Goal: Task Accomplishment & Management: Complete application form

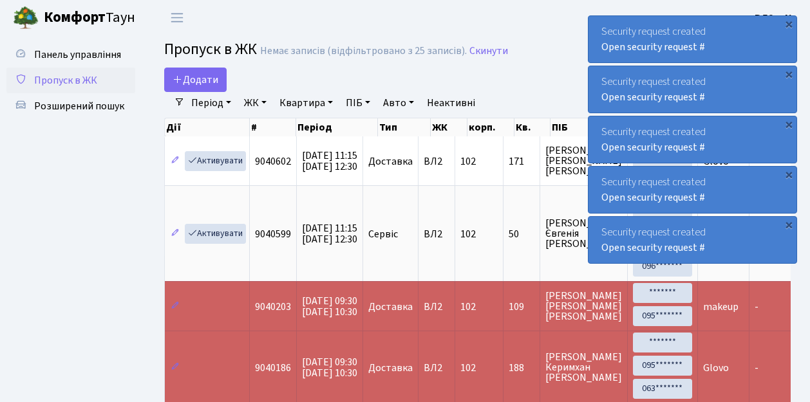
select select "25"
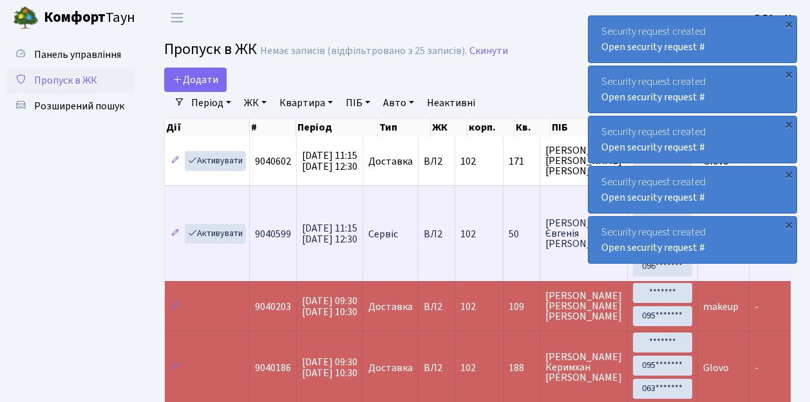
scroll to position [42, 0]
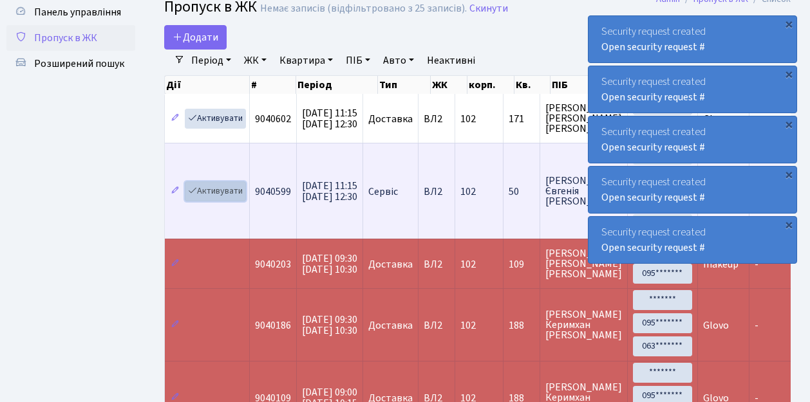
click at [218, 191] on link "Активувати" at bounding box center [215, 191] width 61 height 20
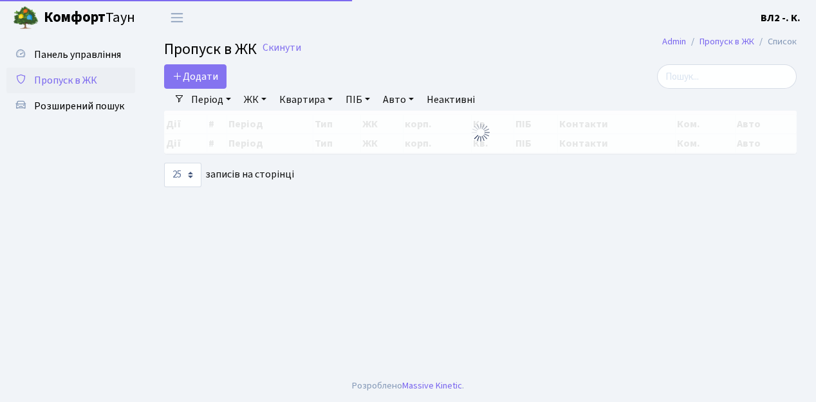
select select "25"
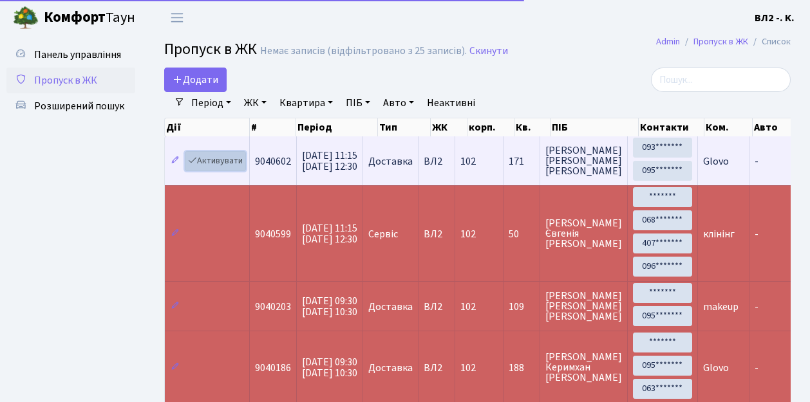
click at [227, 162] on link "Активувати" at bounding box center [215, 161] width 61 height 20
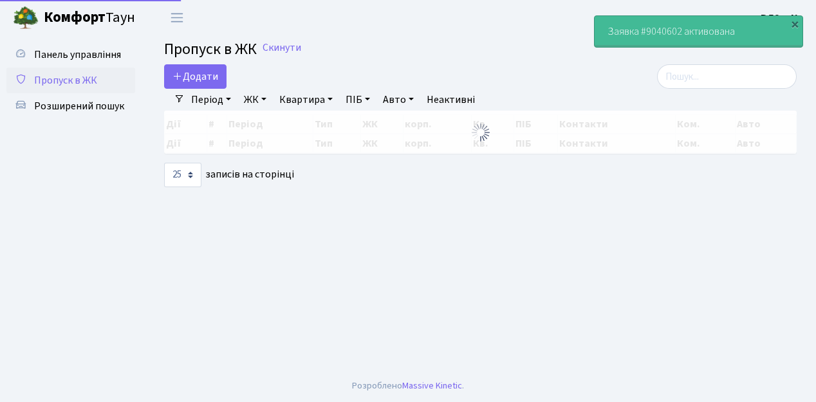
select select "25"
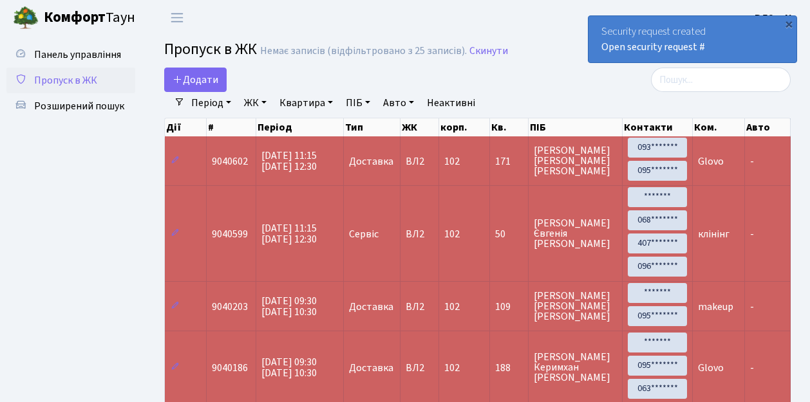
click at [68, 85] on span "Пропуск в ЖК" at bounding box center [65, 80] width 63 height 14
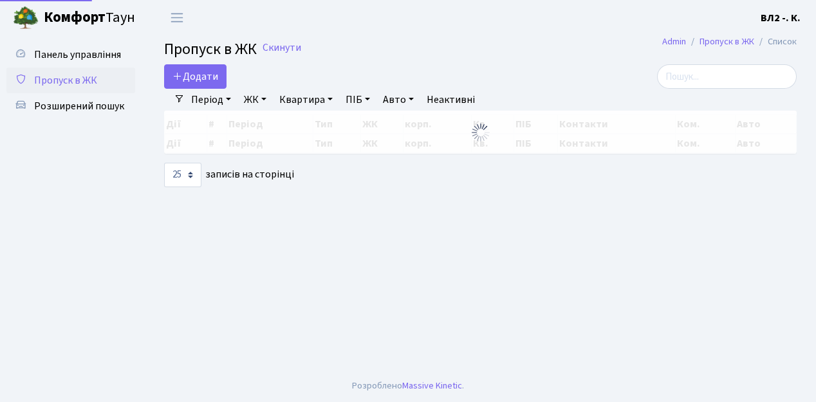
select select "25"
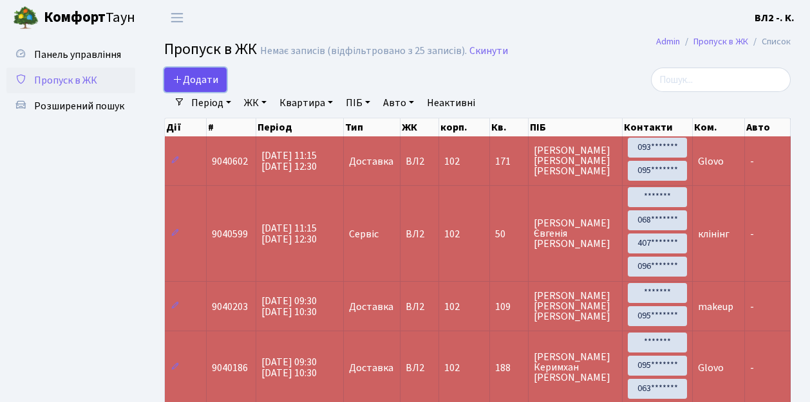
click at [203, 77] on span "Додати" at bounding box center [195, 80] width 46 height 14
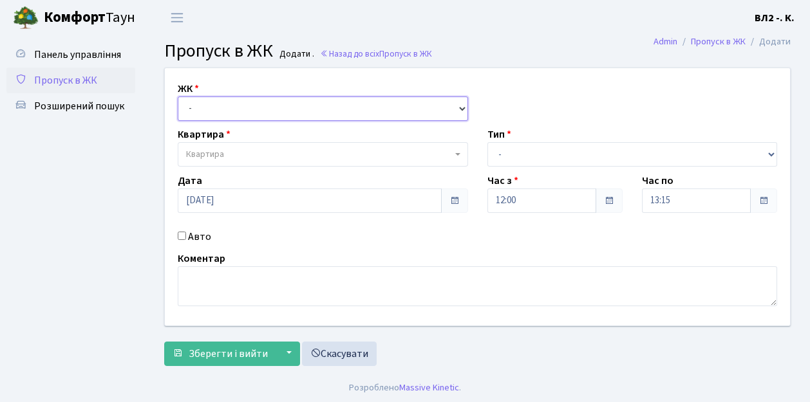
click at [217, 107] on select "- [STREET_ADDRESS][PERSON_NAME]" at bounding box center [323, 109] width 290 height 24
select select "317"
click at [178, 97] on select "- [STREET_ADDRESS][PERSON_NAME]" at bounding box center [323, 109] width 290 height 24
select select
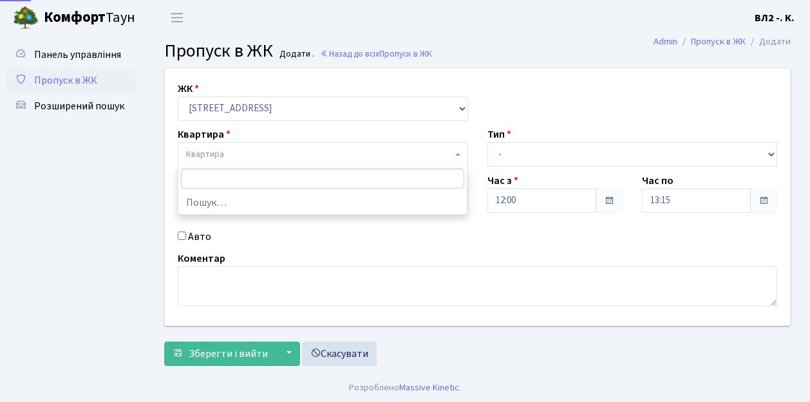
click at [234, 156] on span "Квартира" at bounding box center [319, 154] width 266 height 13
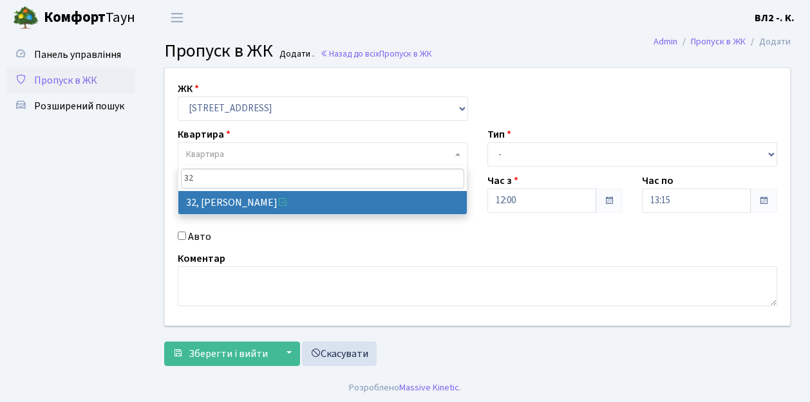
type input "32"
select select "38035"
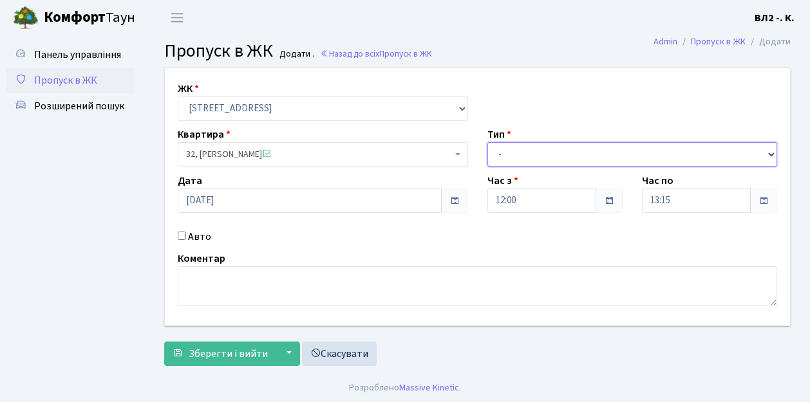
click at [529, 154] on select "- Доставка Таксі Гості Сервіс" at bounding box center [632, 154] width 290 height 24
select select "1"
click at [487, 142] on select "- Доставка Таксі Гості Сервіс" at bounding box center [632, 154] width 290 height 24
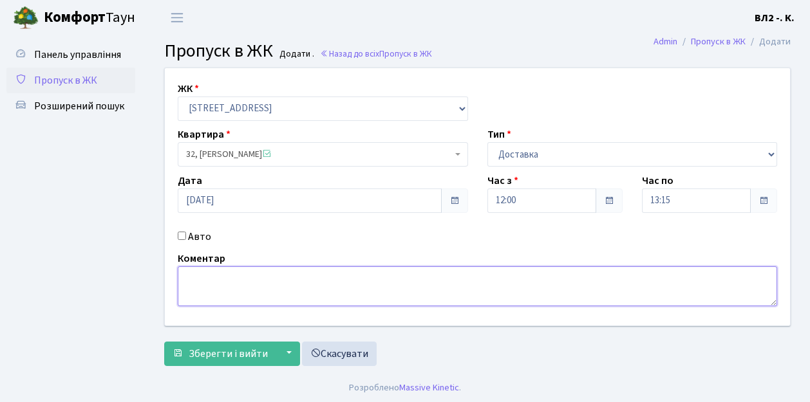
click at [236, 288] on textarea at bounding box center [477, 286] width 599 height 40
type textarea "Glovoo"
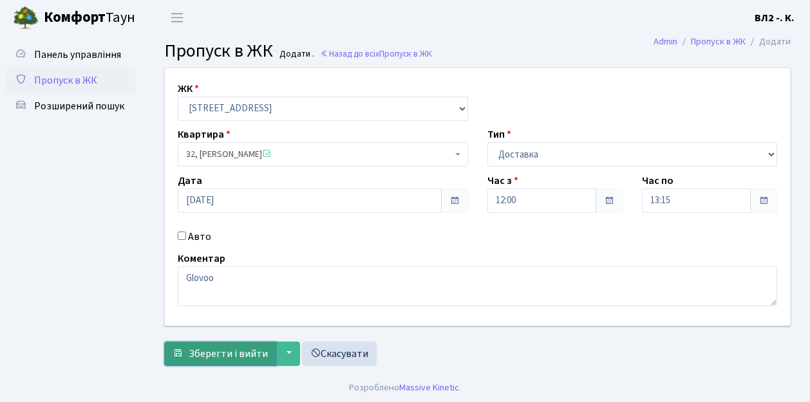
click at [236, 354] on span "Зберегти і вийти" at bounding box center [228, 354] width 79 height 14
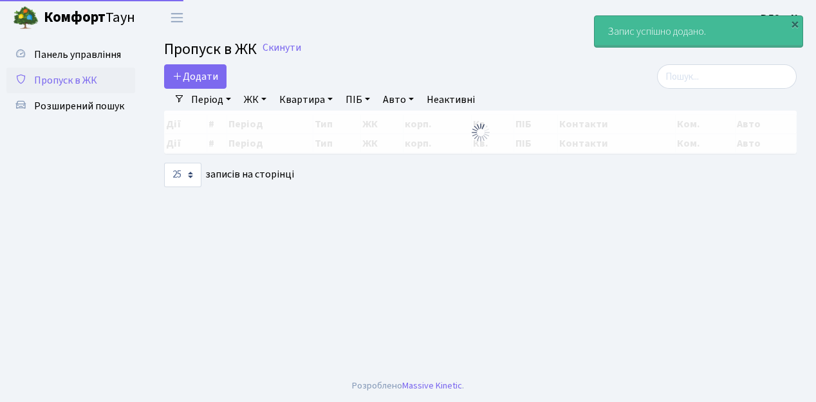
select select "25"
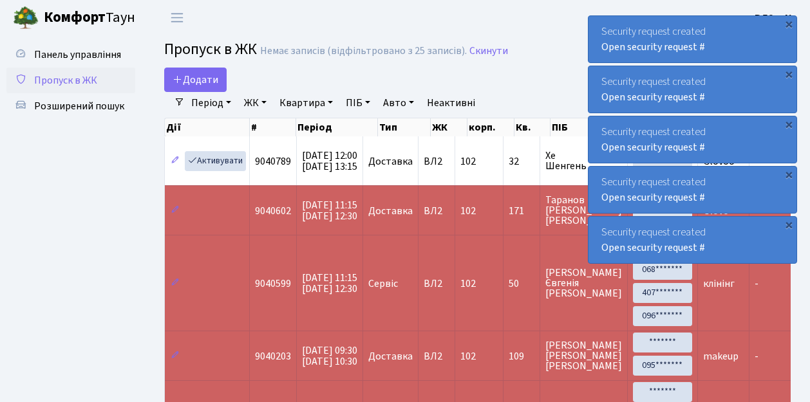
click at [75, 81] on span "Пропуск в ЖК" at bounding box center [65, 80] width 63 height 14
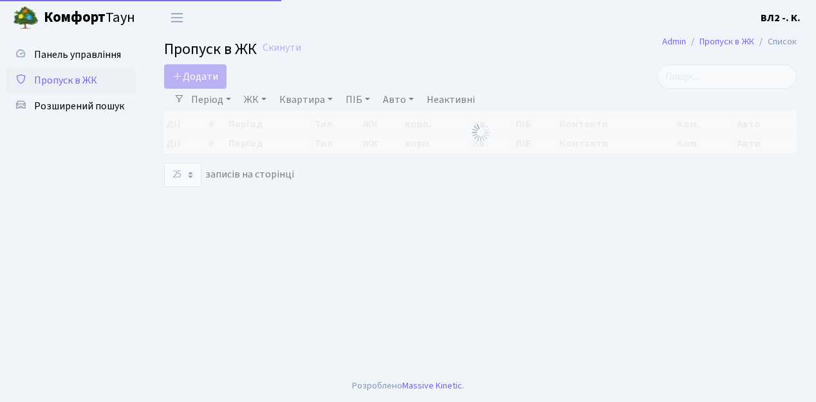
select select "25"
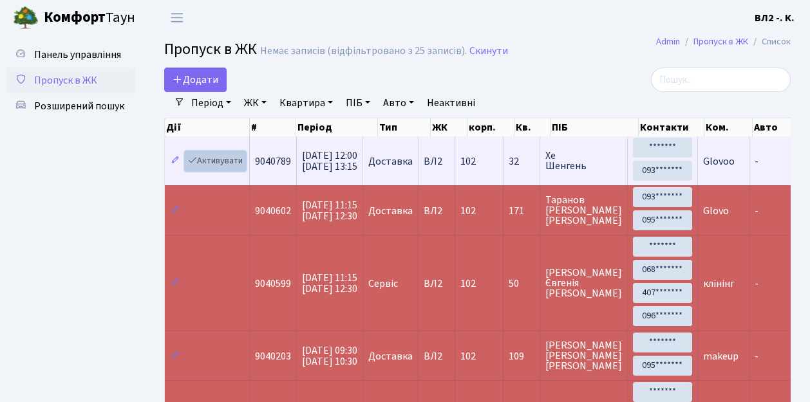
click at [217, 160] on link "Активувати" at bounding box center [215, 161] width 61 height 20
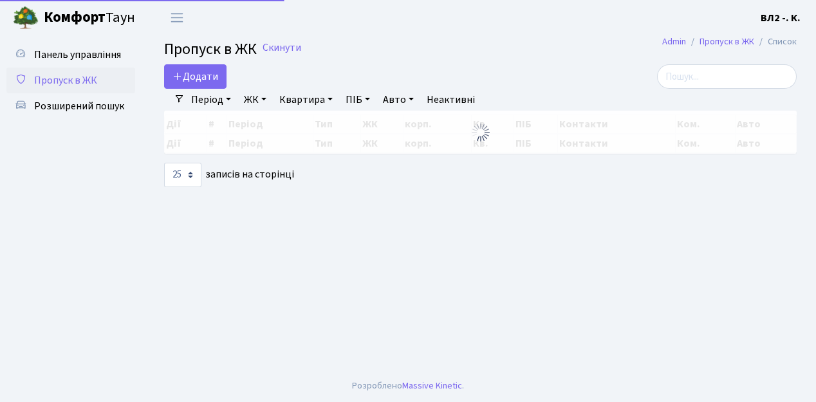
select select "25"
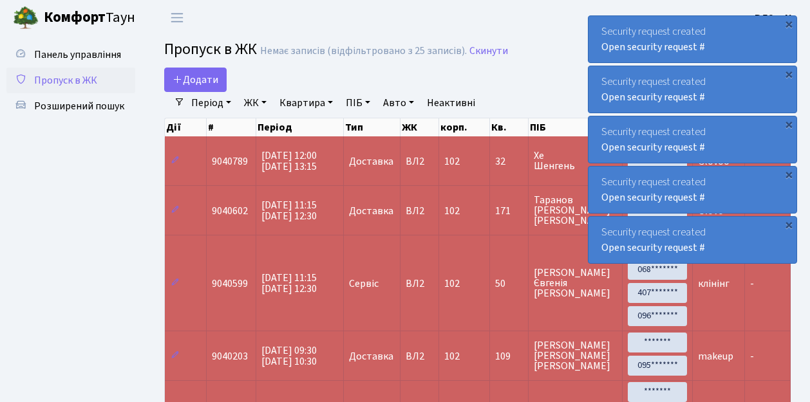
click at [86, 80] on span "Пропуск в ЖК" at bounding box center [65, 80] width 63 height 14
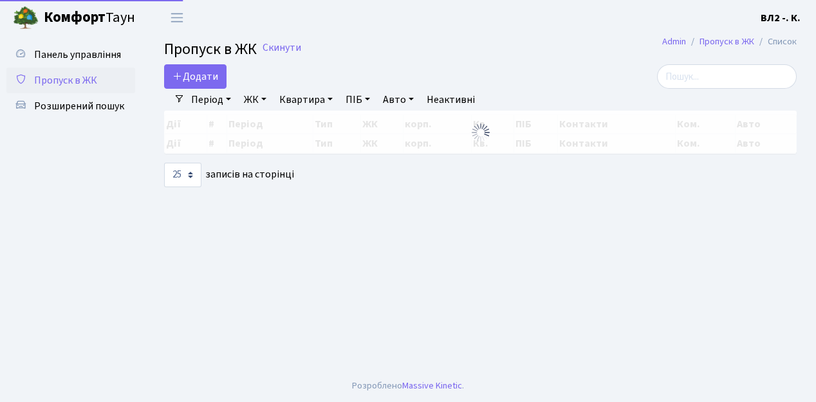
select select "25"
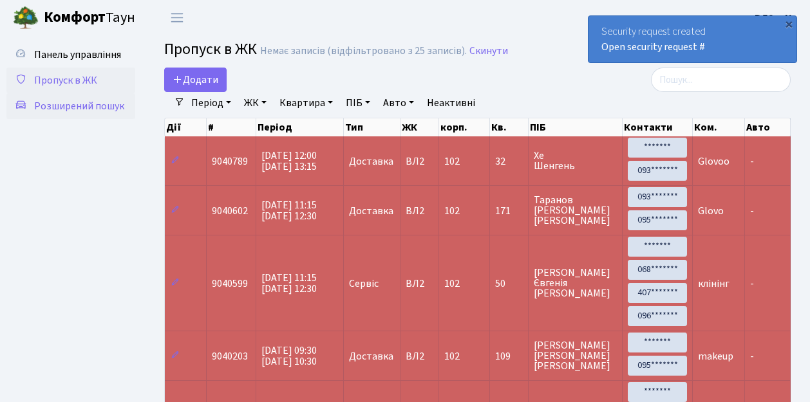
click at [88, 107] on span "Розширений пошук" at bounding box center [79, 106] width 90 height 14
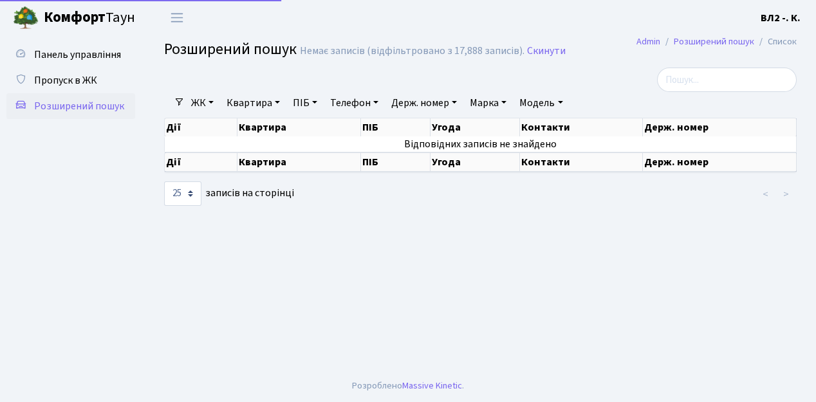
select select "25"
click at [248, 106] on link "Квартира" at bounding box center [253, 103] width 64 height 22
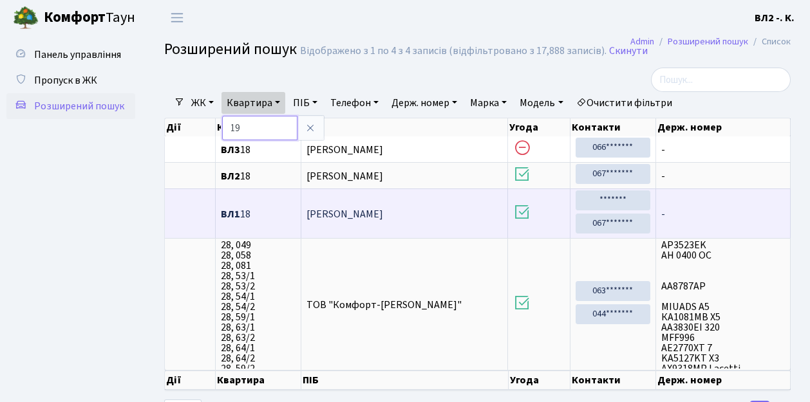
type input "19"
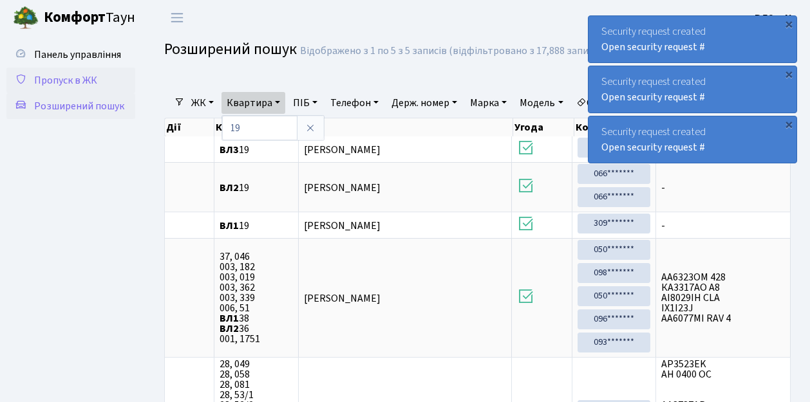
click at [79, 79] on span "Пропуск в ЖК" at bounding box center [65, 80] width 63 height 14
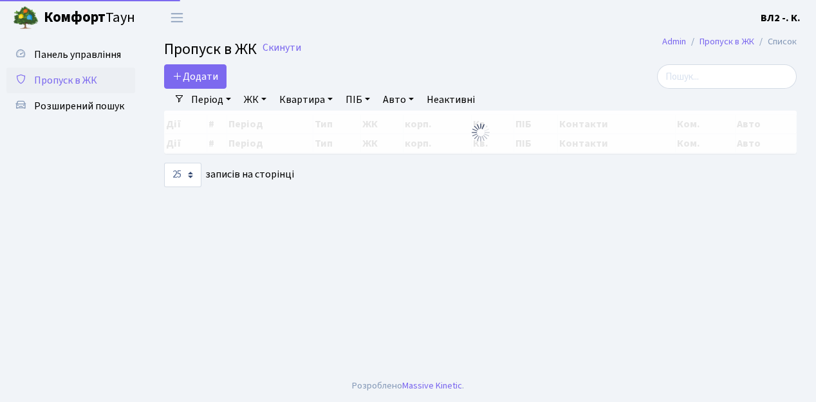
select select "25"
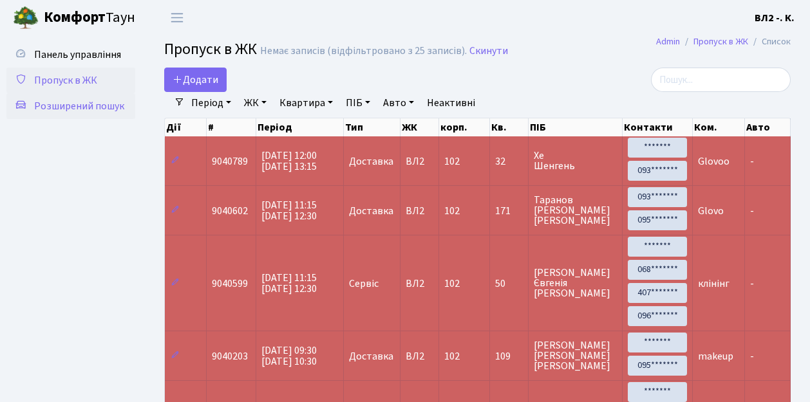
click at [94, 107] on span "Розширений пошук" at bounding box center [79, 106] width 90 height 14
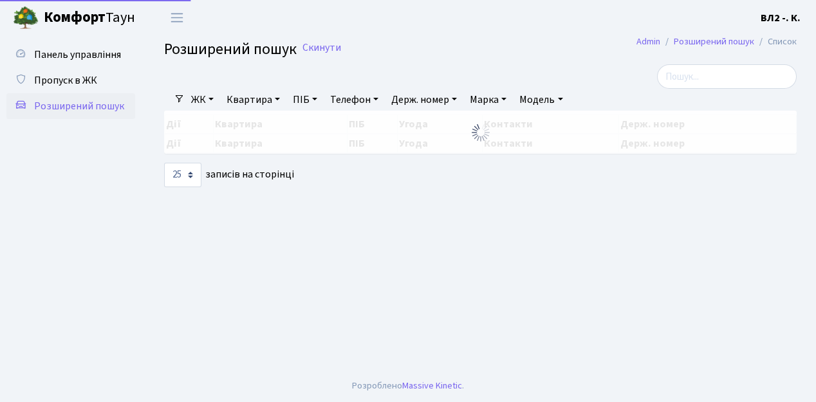
select select "25"
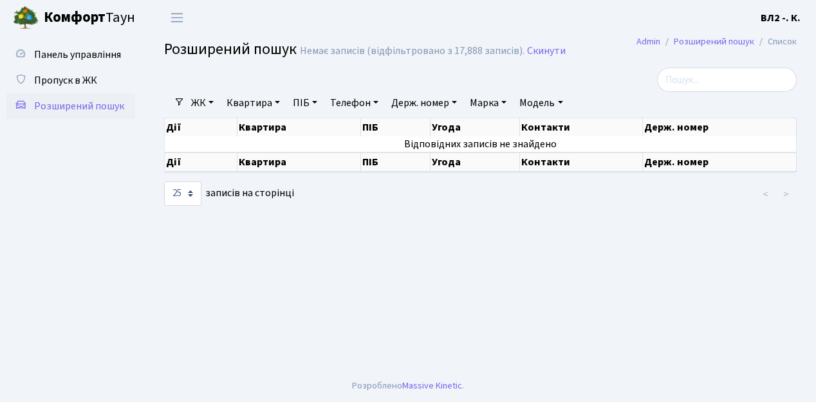
click at [252, 99] on link "Квартира" at bounding box center [253, 103] width 64 height 22
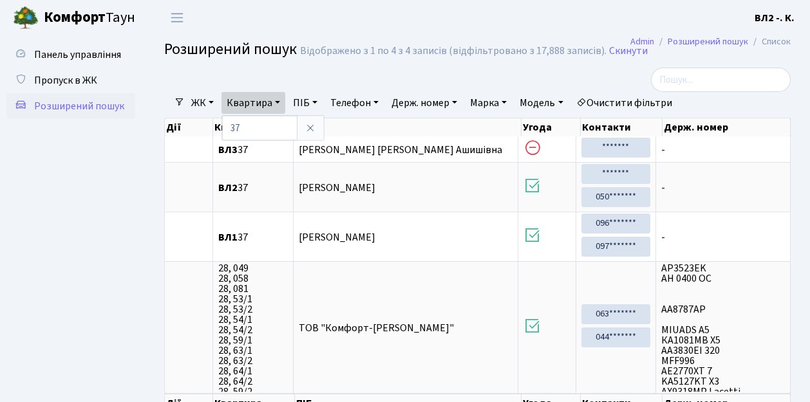
click at [92, 216] on ul "Панель управління Пропуск в ЖК Розширений пошук" at bounding box center [70, 242] width 129 height 400
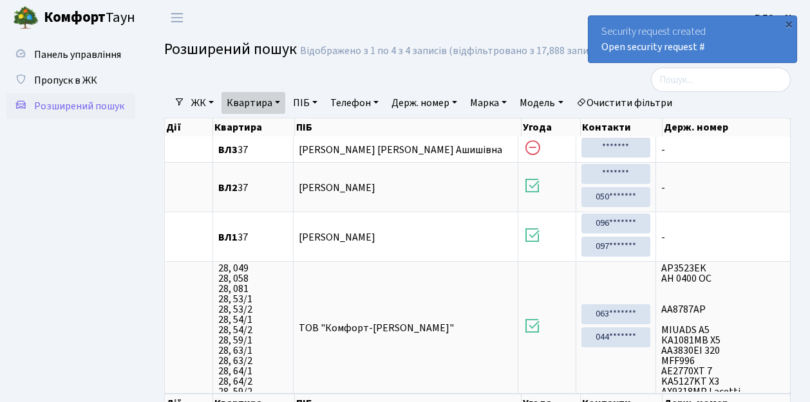
click at [254, 104] on link "Квартира" at bounding box center [253, 103] width 64 height 22
type input "34"
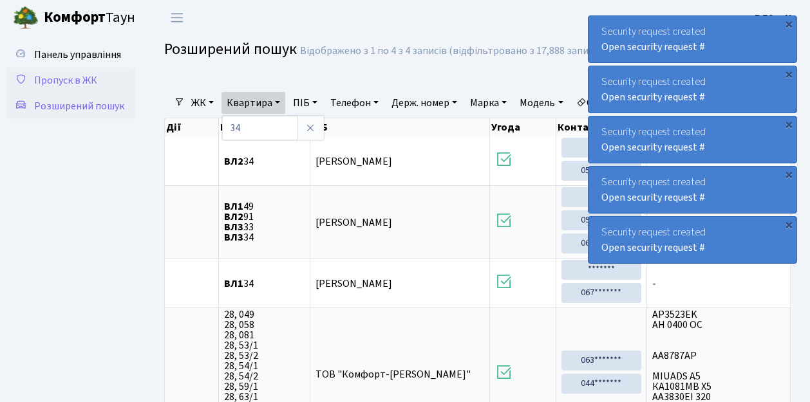
click at [75, 79] on span "Пропуск в ЖК" at bounding box center [65, 80] width 63 height 14
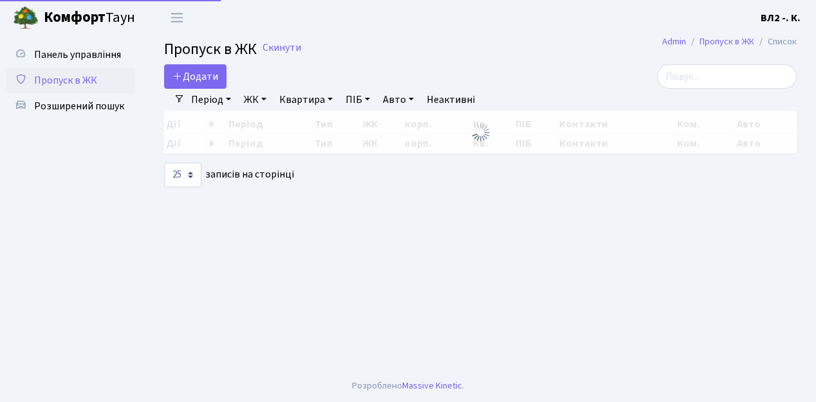
select select "25"
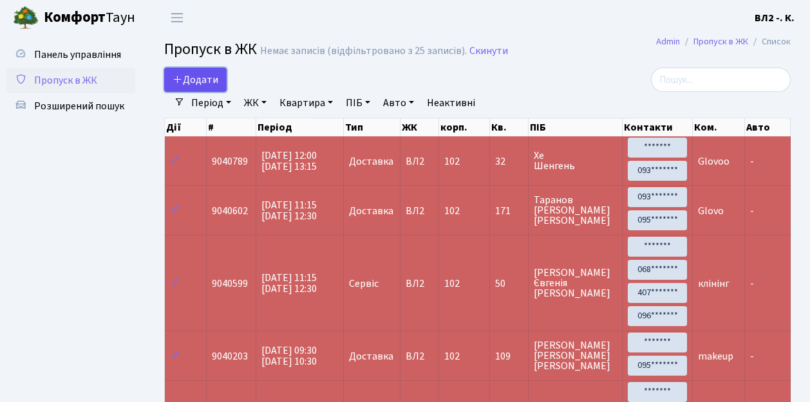
click at [198, 79] on span "Додати" at bounding box center [195, 80] width 46 height 14
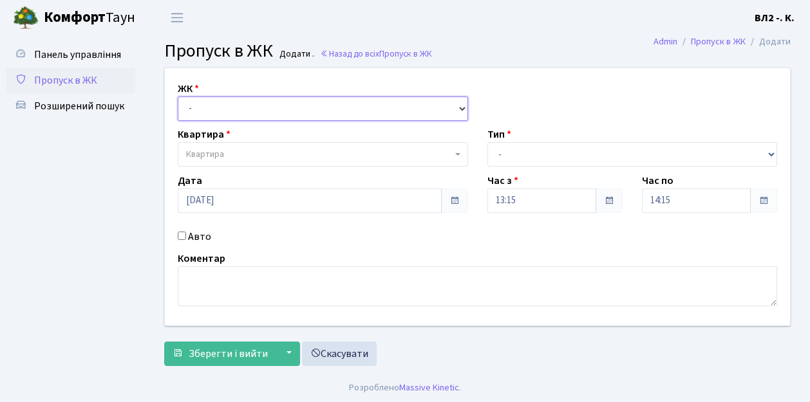
click at [226, 107] on select "- ВЛ1, Ужгородський пров., 4/1 ВЛ2, Голосіївський просп., 76 ВЛ3, пр.Голосіївсь…" at bounding box center [323, 109] width 290 height 24
select select "317"
click at [178, 97] on select "- [STREET_ADDRESS][PERSON_NAME]" at bounding box center [323, 109] width 290 height 24
select select
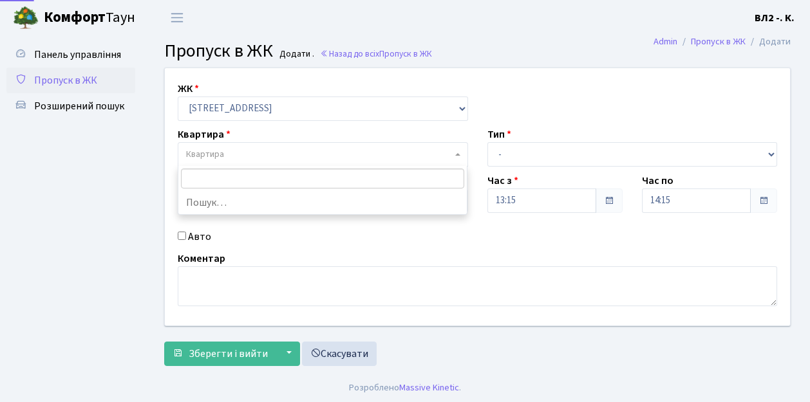
click at [245, 154] on span "Квартира" at bounding box center [319, 154] width 266 height 13
click at [254, 176] on input "search" at bounding box center [323, 179] width 284 height 20
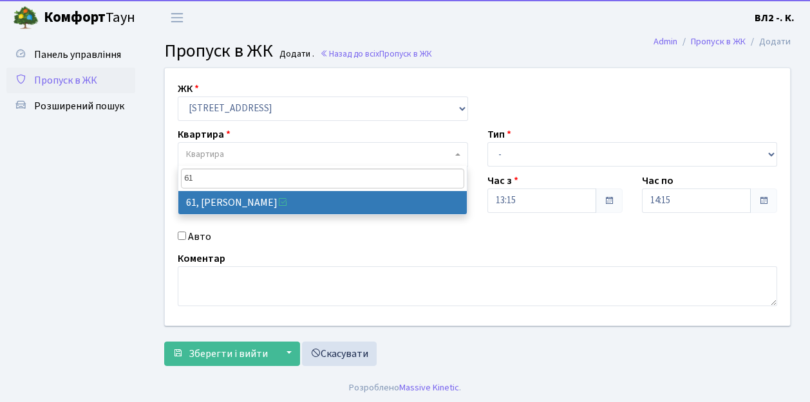
type input "61"
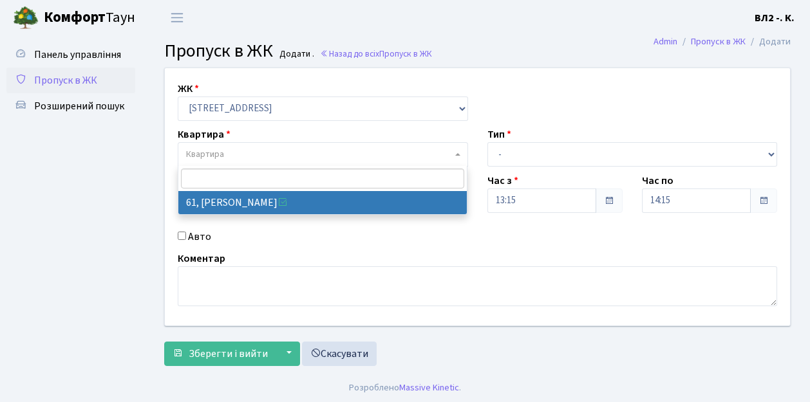
select select "38122"
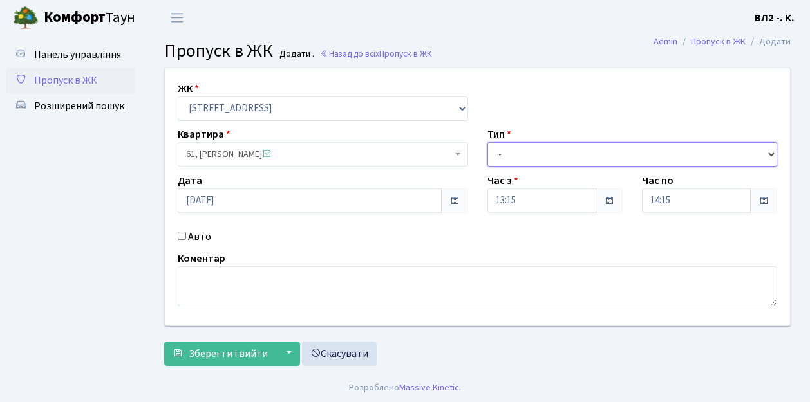
click at [537, 154] on select "- Доставка Таксі Гості Сервіс" at bounding box center [632, 154] width 290 height 24
select select "1"
click at [487, 142] on select "- Доставка Таксі Гості Сервіс" at bounding box center [632, 154] width 290 height 24
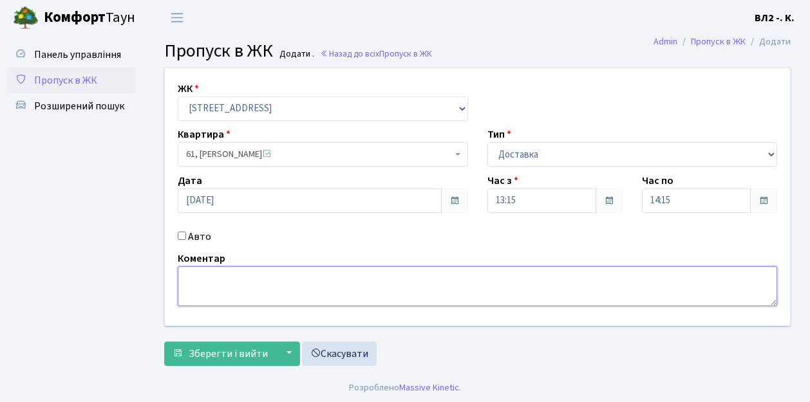
click at [220, 280] on textarea at bounding box center [477, 286] width 599 height 40
type textarea "П"
type textarea "Glovo"
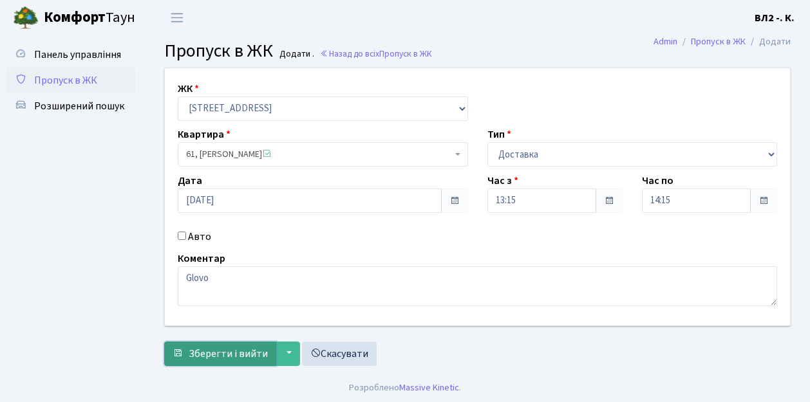
click at [241, 355] on span "Зберегти і вийти" at bounding box center [228, 354] width 79 height 14
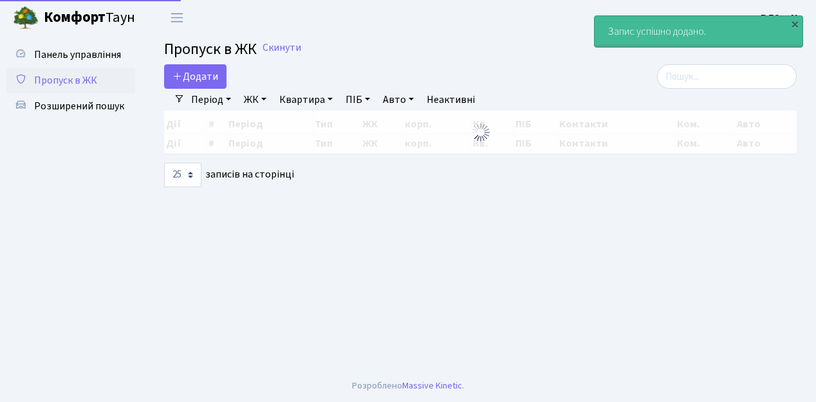
select select "25"
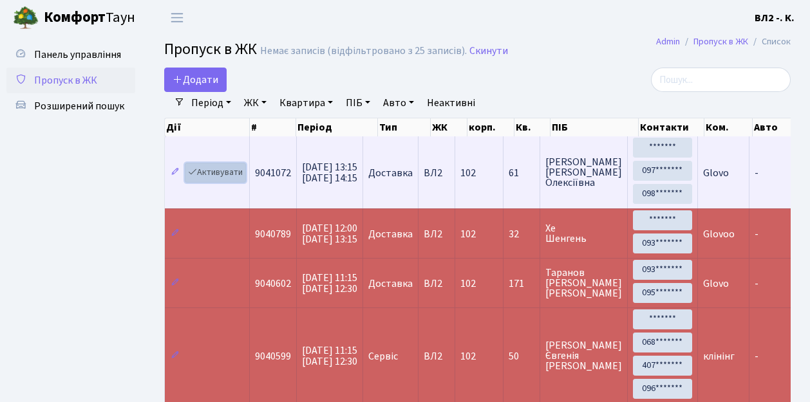
click at [225, 172] on link "Активувати" at bounding box center [215, 173] width 61 height 20
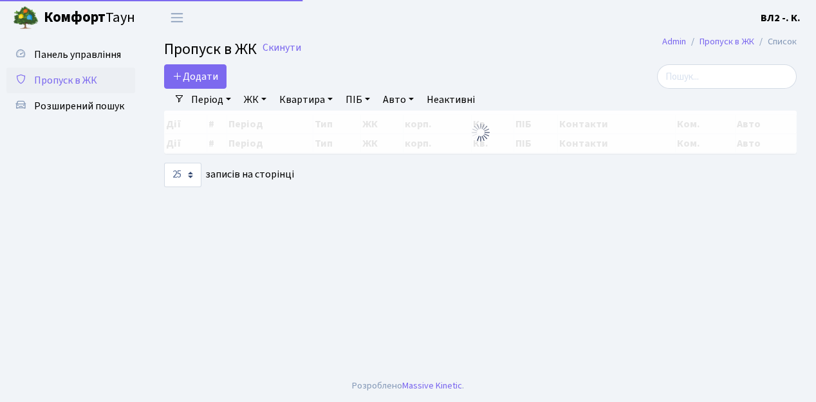
select select "25"
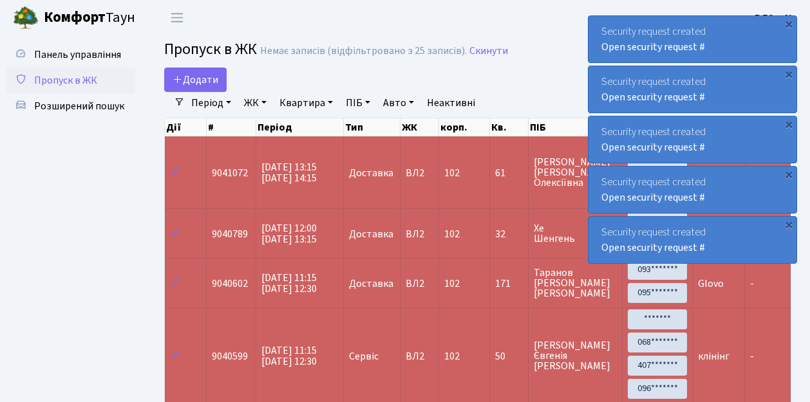
click at [64, 82] on span "Пропуск в ЖК" at bounding box center [65, 80] width 63 height 14
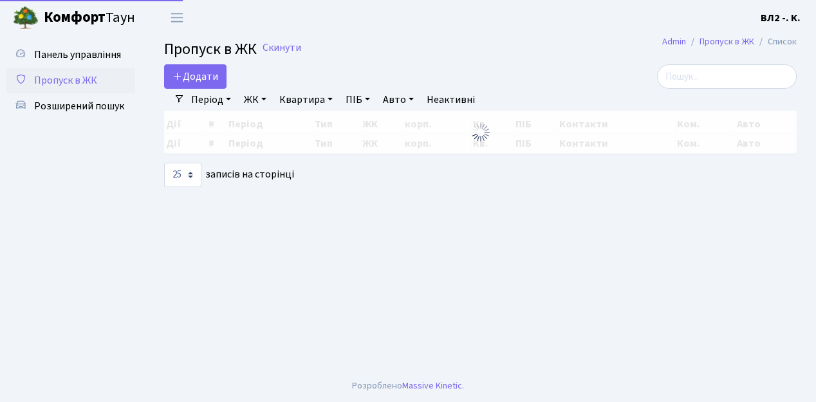
select select "25"
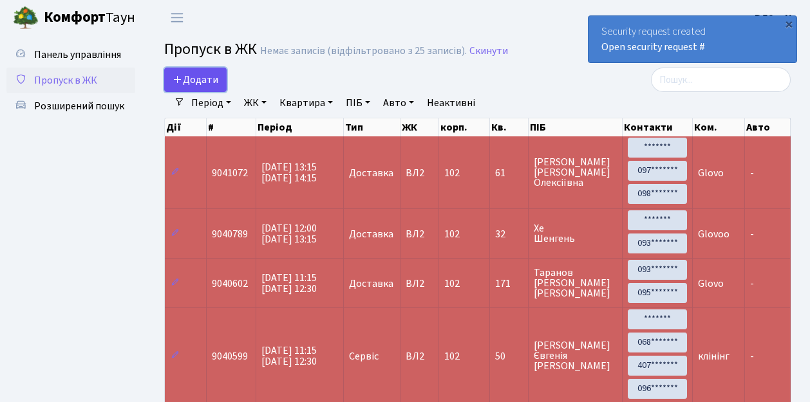
click at [199, 80] on span "Додати" at bounding box center [195, 80] width 46 height 14
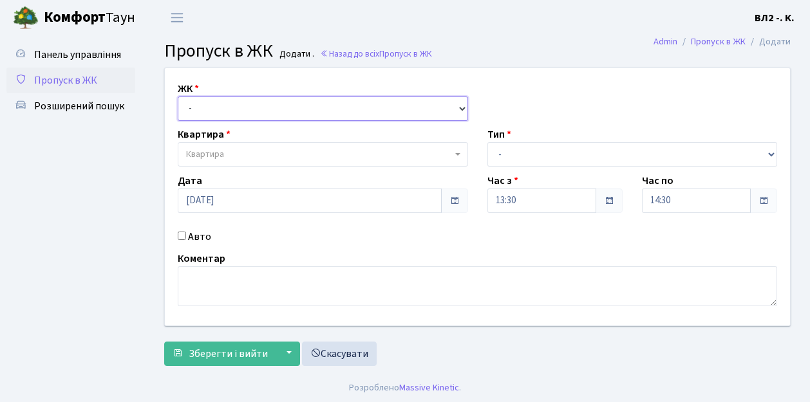
click at [203, 108] on select "- ВЛ1, Ужгородський пров., 4/1 ВЛ2, Голосіївський просп., 76 ВЛ3, пр.Голосіївсь…" at bounding box center [323, 109] width 290 height 24
select select "317"
click at [178, 97] on select "- ВЛ1, Ужгородський пров., 4/1 ВЛ2, Голосіївський просп., 76 ВЛ3, пр.Голосіївсь…" at bounding box center [323, 109] width 290 height 24
select select
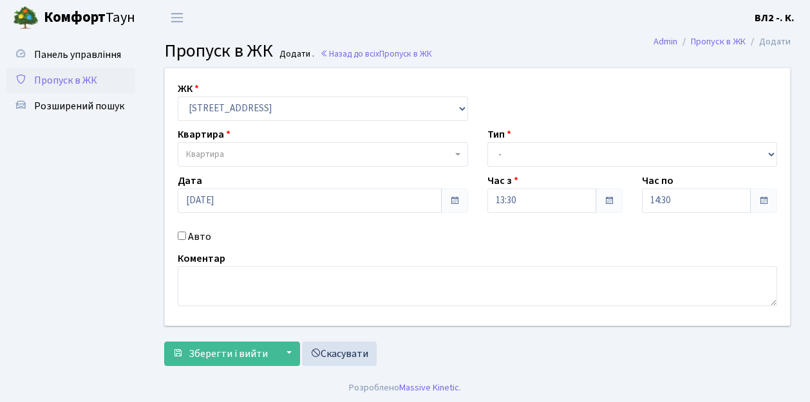
click at [212, 148] on span "Квартира" at bounding box center [205, 154] width 38 height 13
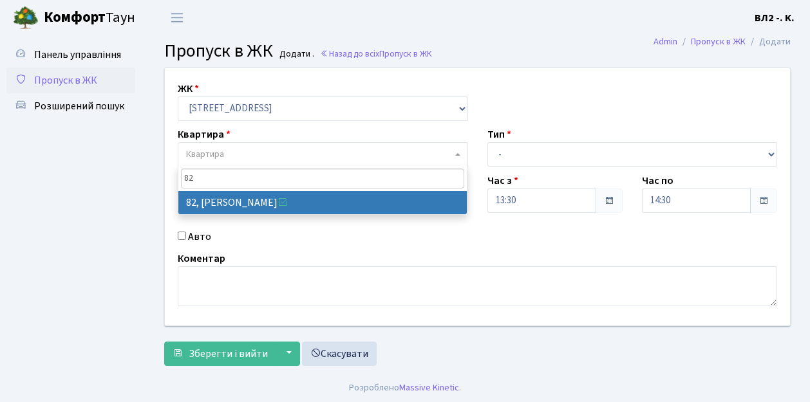
type input "82"
select select "38185"
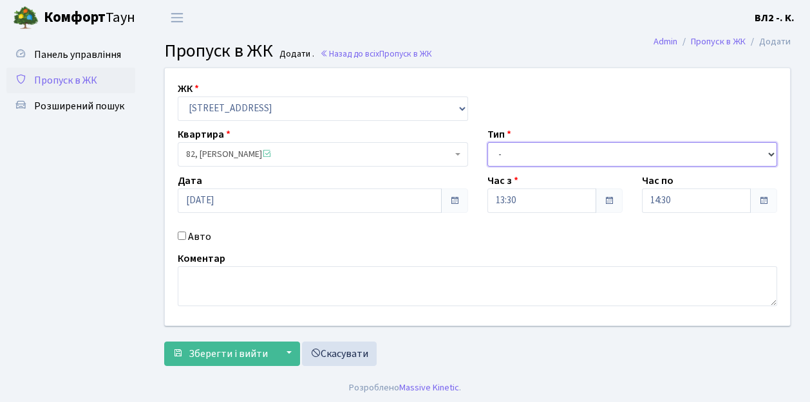
click at [531, 154] on select "- Доставка Таксі Гості Сервіс" at bounding box center [632, 154] width 290 height 24
select select "1"
click at [487, 142] on select "- Доставка Таксі Гості Сервіс" at bounding box center [632, 154] width 290 height 24
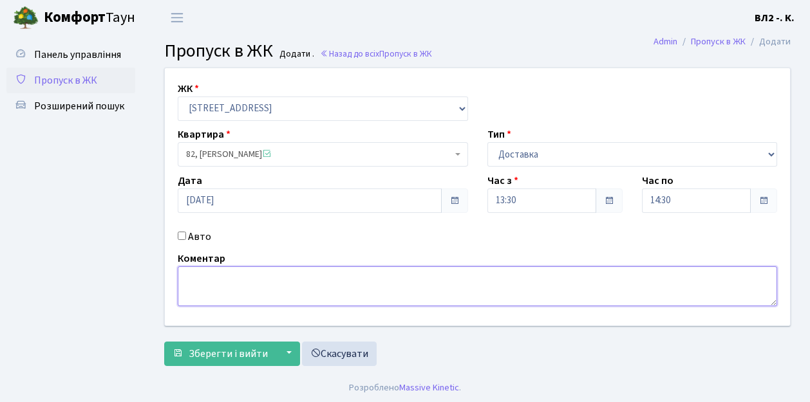
click at [211, 289] on textarea at bounding box center [477, 286] width 599 height 40
type textarea "Glovo"
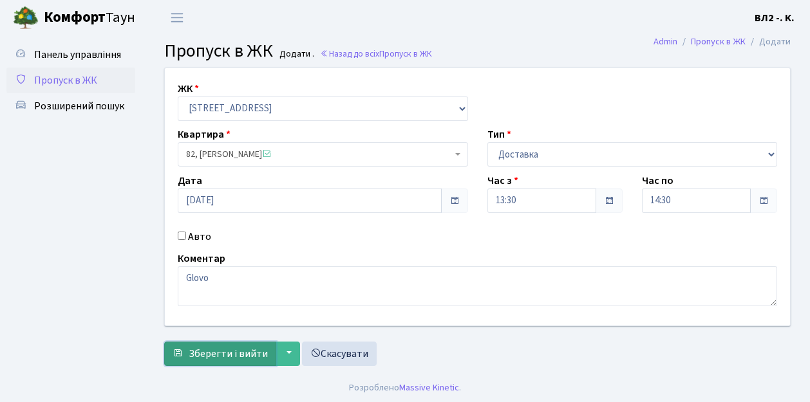
click at [260, 351] on span "Зберегти і вийти" at bounding box center [228, 354] width 79 height 14
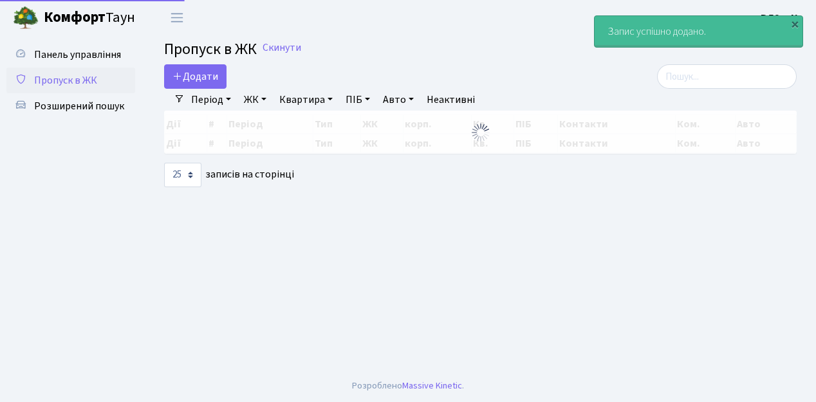
select select "25"
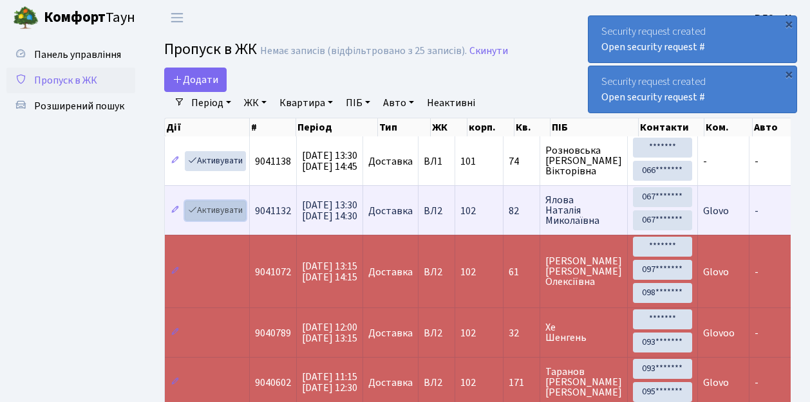
click at [216, 211] on link "Активувати" at bounding box center [215, 211] width 61 height 20
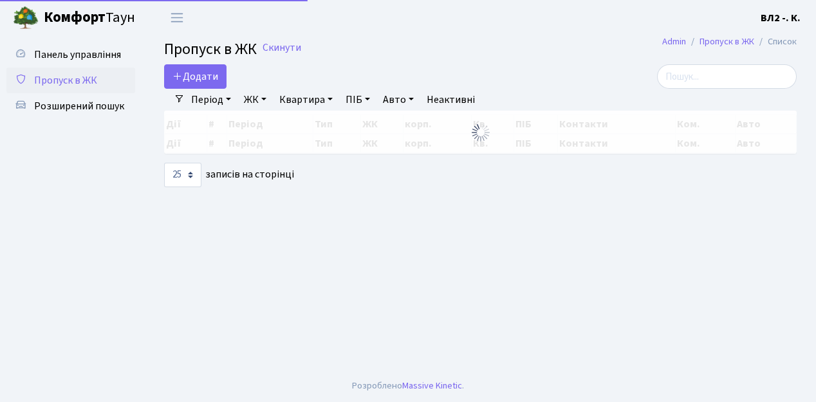
select select "25"
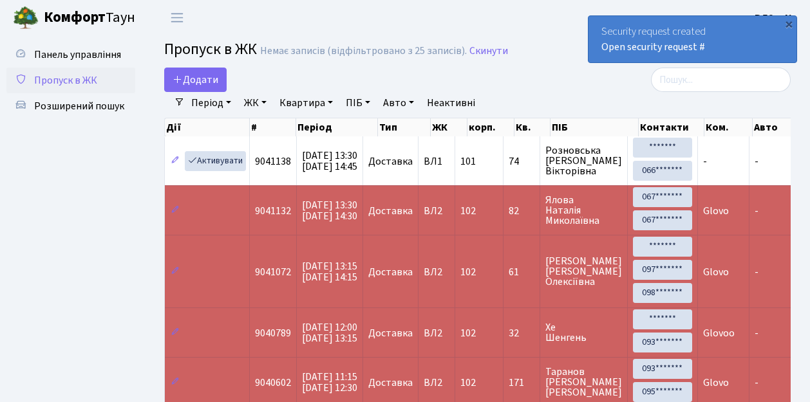
click at [65, 85] on span "Пропуск в ЖК" at bounding box center [65, 80] width 63 height 14
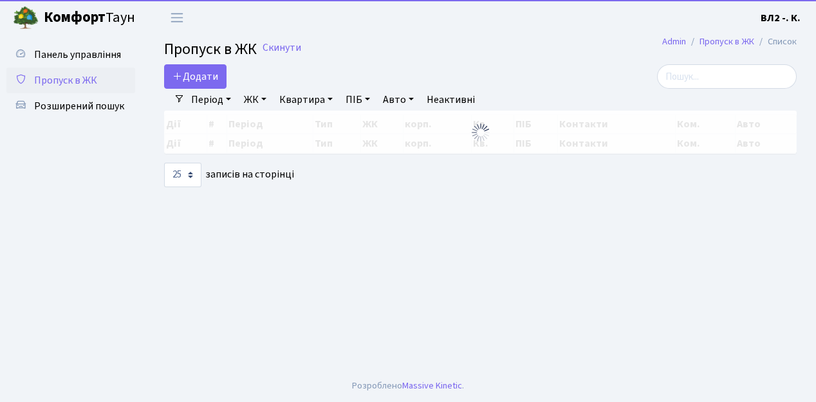
select select "25"
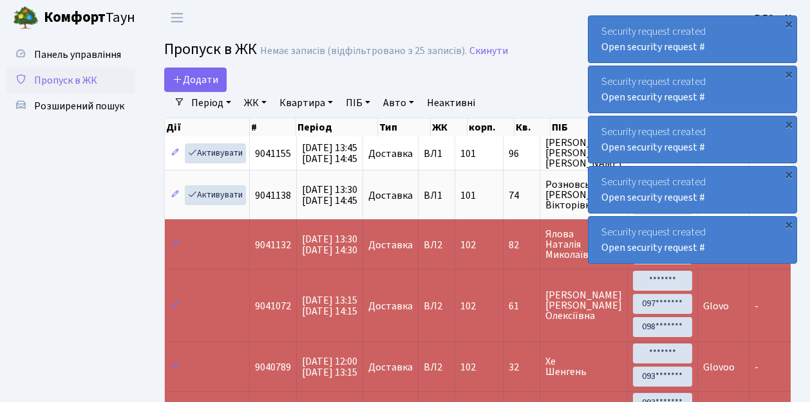
click at [79, 77] on span "Пропуск в ЖК" at bounding box center [65, 80] width 63 height 14
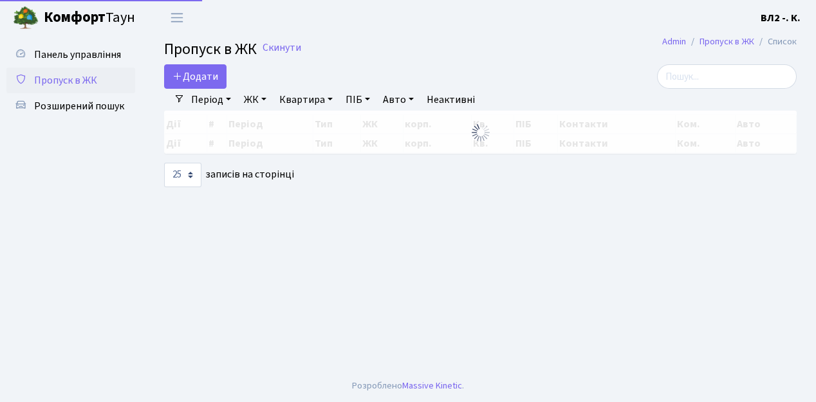
select select "25"
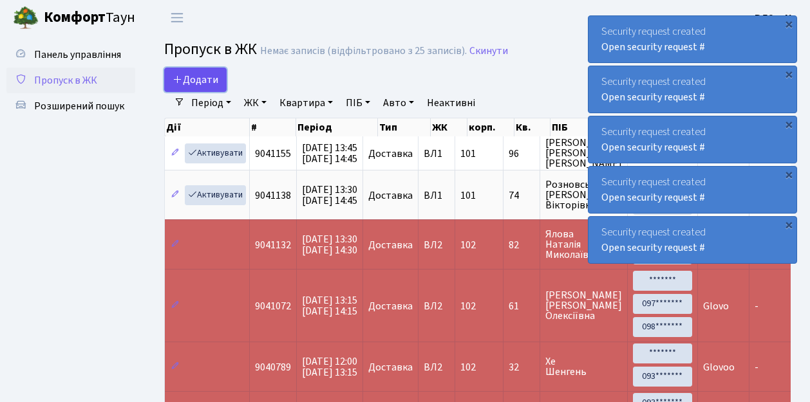
click at [206, 83] on span "Додати" at bounding box center [195, 80] width 46 height 14
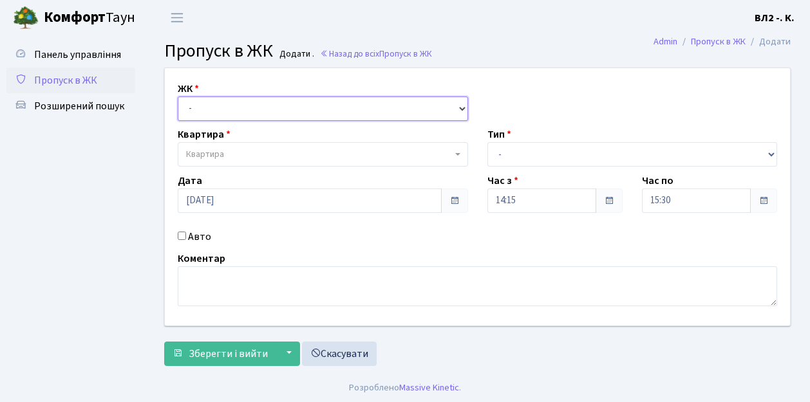
click at [210, 104] on select "- [STREET_ADDRESS][PERSON_NAME]" at bounding box center [323, 109] width 290 height 24
select select "317"
click at [178, 97] on select "- [STREET_ADDRESS][PERSON_NAME]" at bounding box center [323, 109] width 290 height 24
select select
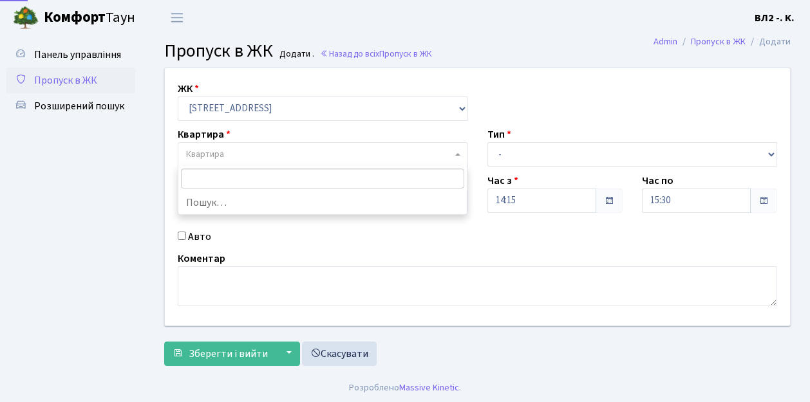
click at [230, 151] on span "Квартира" at bounding box center [319, 154] width 266 height 13
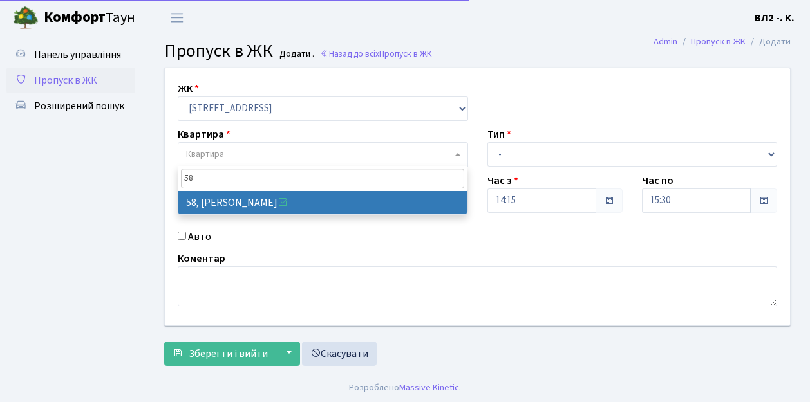
type input "58"
select select "38113"
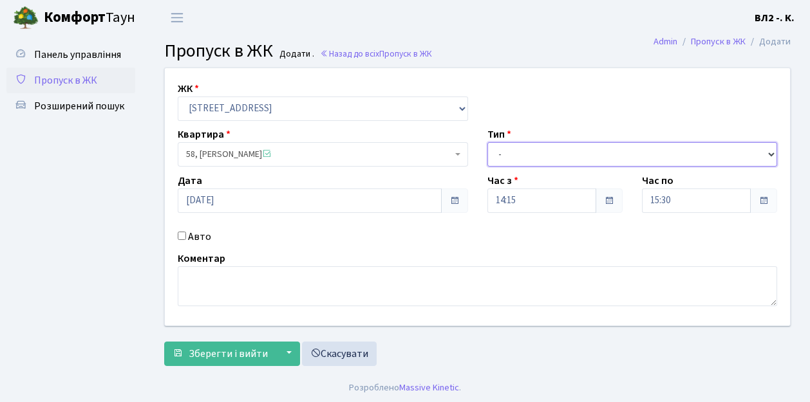
click at [523, 149] on select "- Доставка Таксі Гості Сервіс" at bounding box center [632, 154] width 290 height 24
select select "1"
click at [487, 142] on select "- Доставка Таксі Гості Сервіс" at bounding box center [632, 154] width 290 height 24
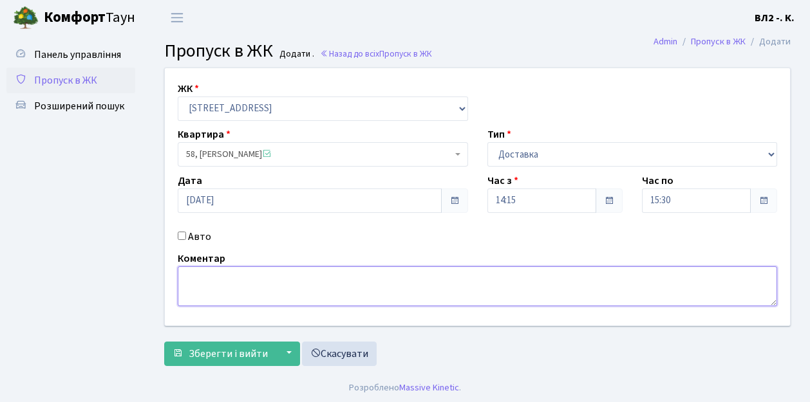
click at [230, 288] on textarea at bounding box center [477, 286] width 599 height 40
type textarea "Glovo"
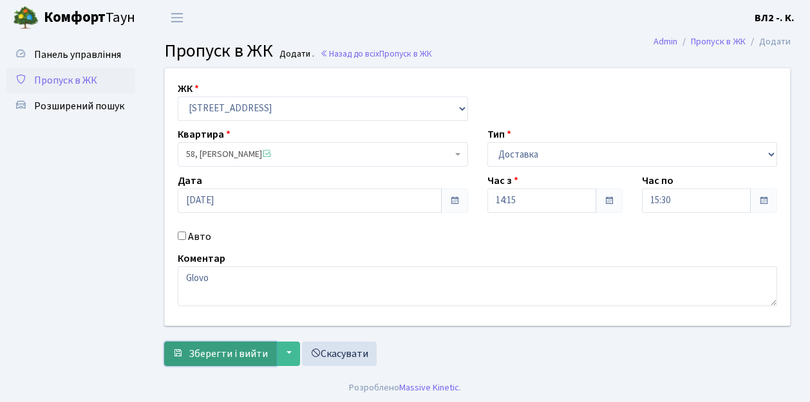
click at [219, 354] on span "Зберегти і вийти" at bounding box center [228, 354] width 79 height 14
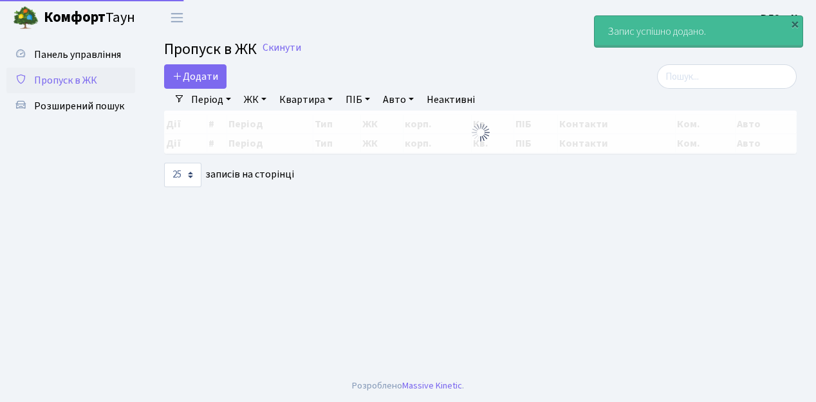
select select "25"
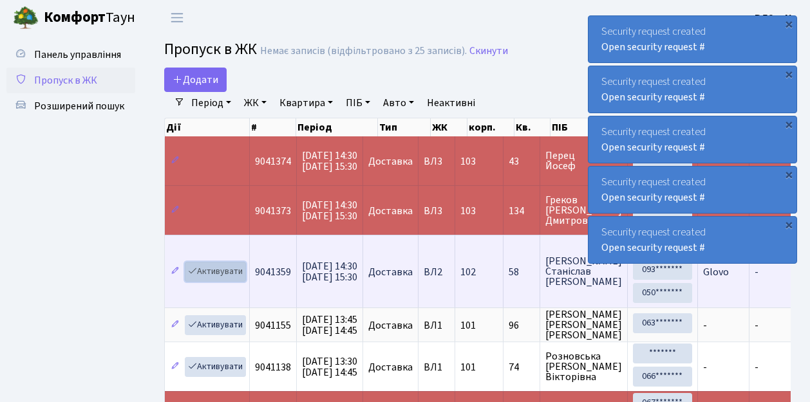
click at [212, 264] on link "Активувати" at bounding box center [215, 272] width 61 height 20
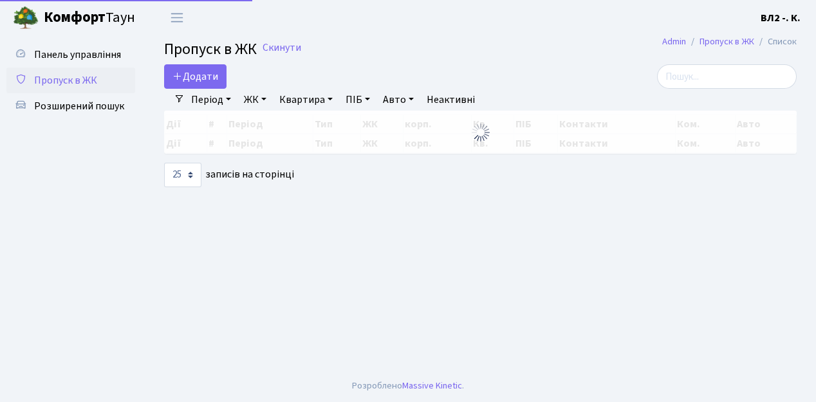
select select "25"
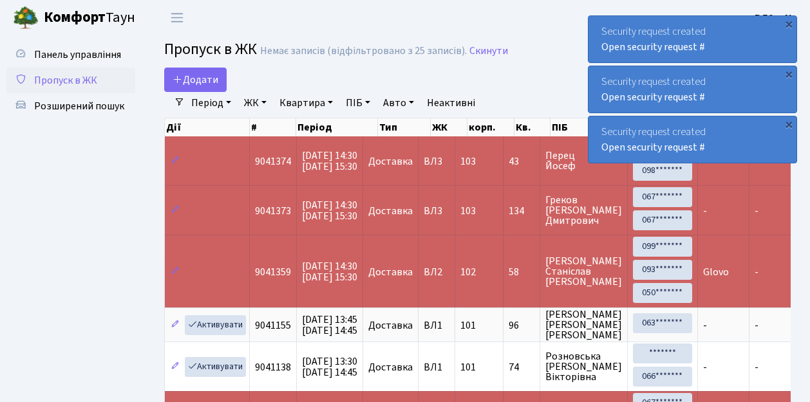
click at [70, 82] on span "Пропуск в ЖК" at bounding box center [65, 80] width 63 height 14
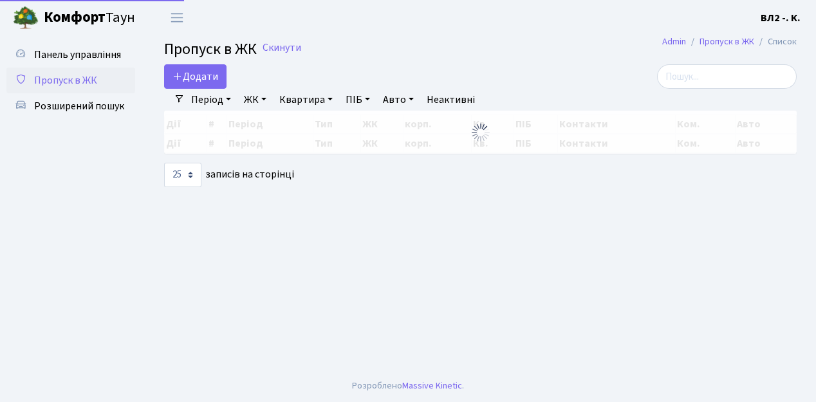
select select "25"
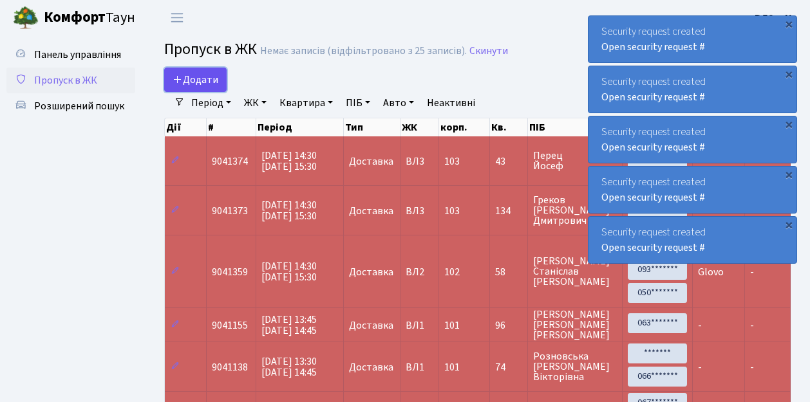
click at [197, 77] on span "Додати" at bounding box center [195, 80] width 46 height 14
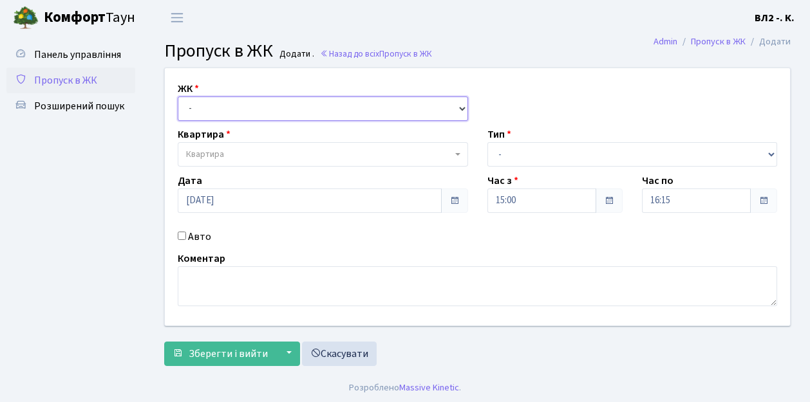
click at [211, 109] on select "- [STREET_ADDRESS][PERSON_NAME]" at bounding box center [323, 109] width 290 height 24
select select "317"
click at [178, 97] on select "- [STREET_ADDRESS][PERSON_NAME]" at bounding box center [323, 109] width 290 height 24
select select
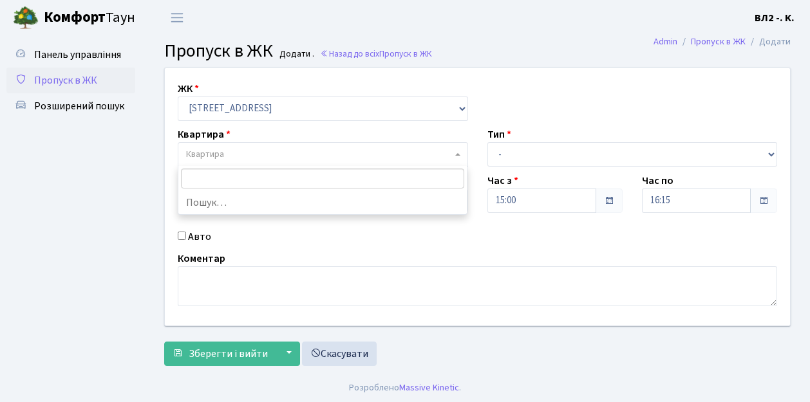
click at [222, 154] on span "Квартира" at bounding box center [205, 154] width 38 height 13
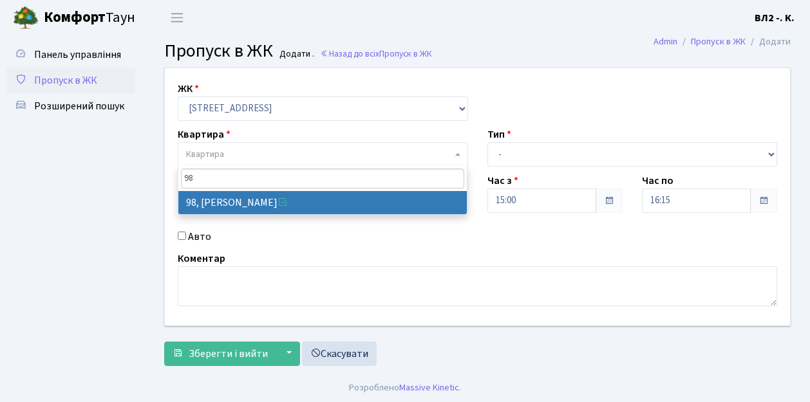
type input "98"
select select "38230"
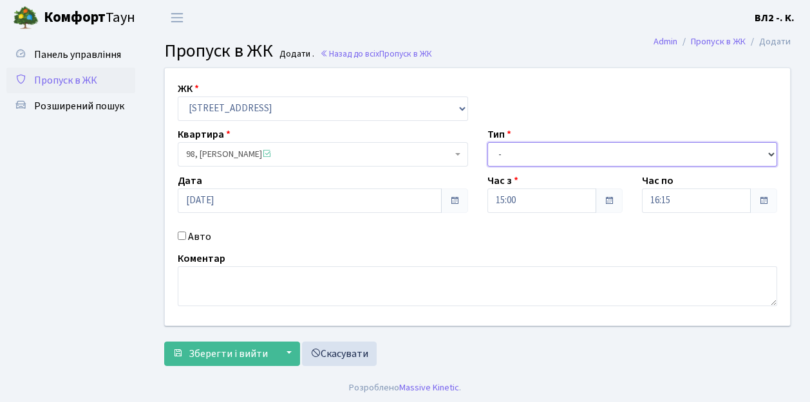
click at [537, 156] on select "- Доставка Таксі Гості Сервіс" at bounding box center [632, 154] width 290 height 24
select select "1"
click at [487, 142] on select "- Доставка Таксі Гості Сервіс" at bounding box center [632, 154] width 290 height 24
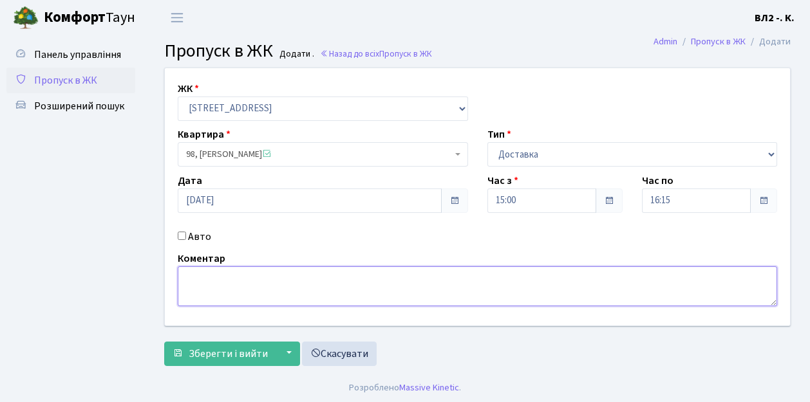
click at [197, 279] on textarea at bounding box center [477, 286] width 599 height 40
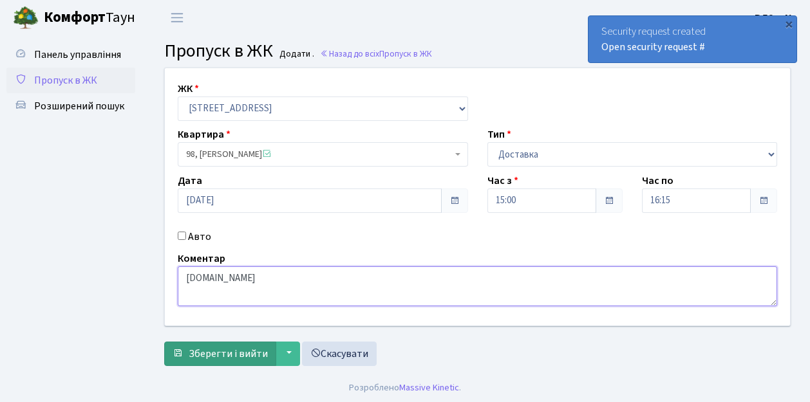
type textarea "[DOMAIN_NAME]"
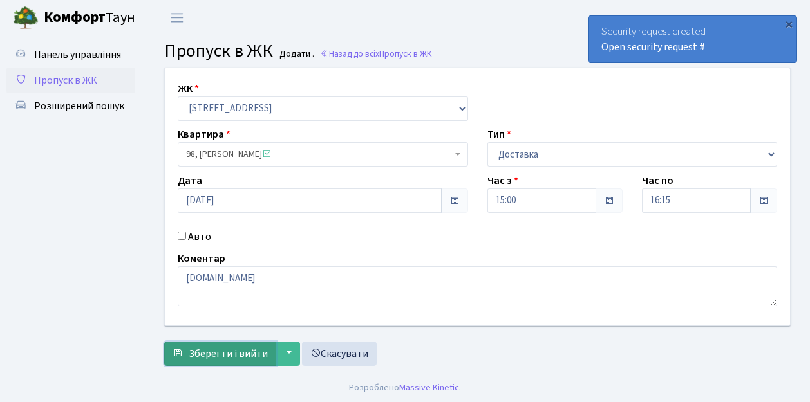
click at [227, 355] on span "Зберегти і вийти" at bounding box center [228, 354] width 79 height 14
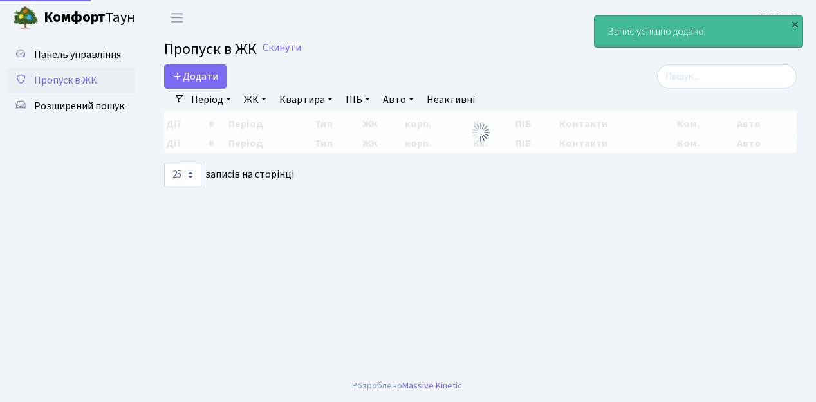
select select "25"
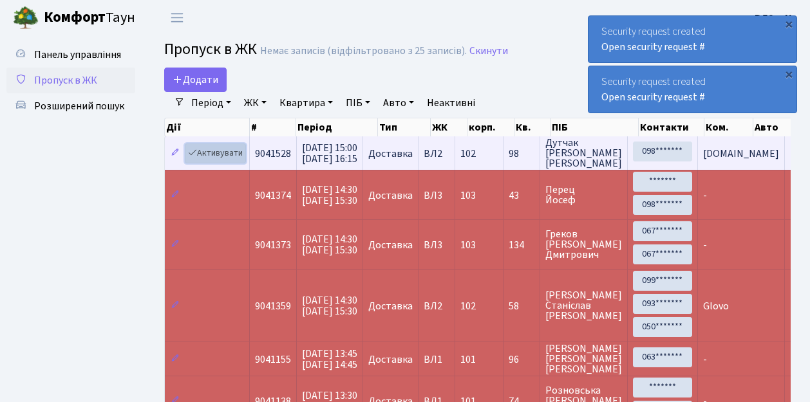
click at [214, 156] on link "Активувати" at bounding box center [215, 154] width 61 height 20
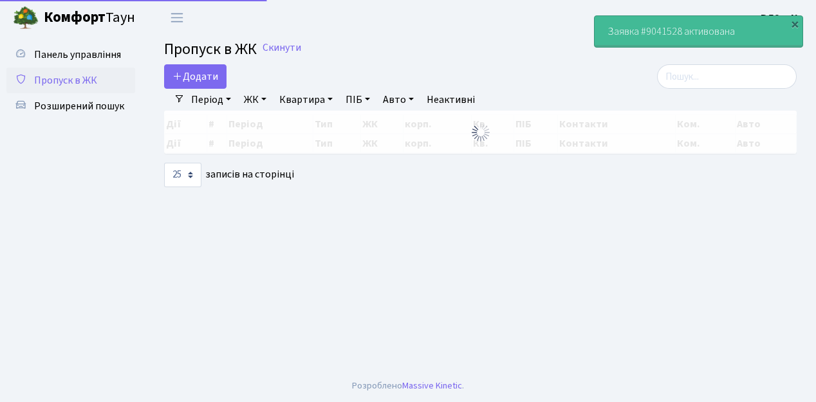
select select "25"
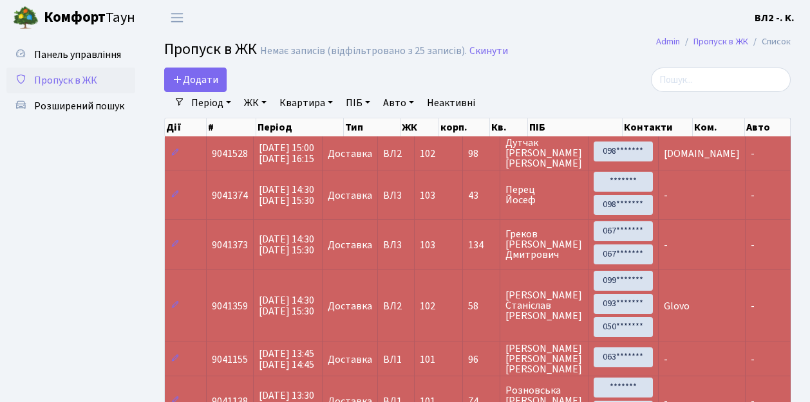
click at [68, 84] on span "Пропуск в ЖК" at bounding box center [65, 80] width 63 height 14
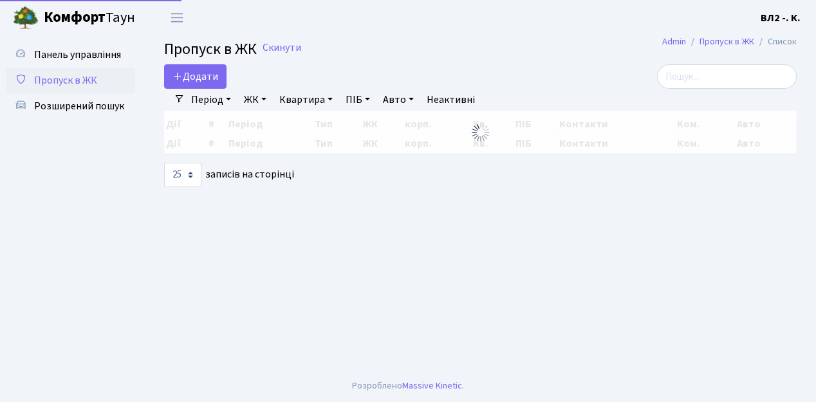
select select "25"
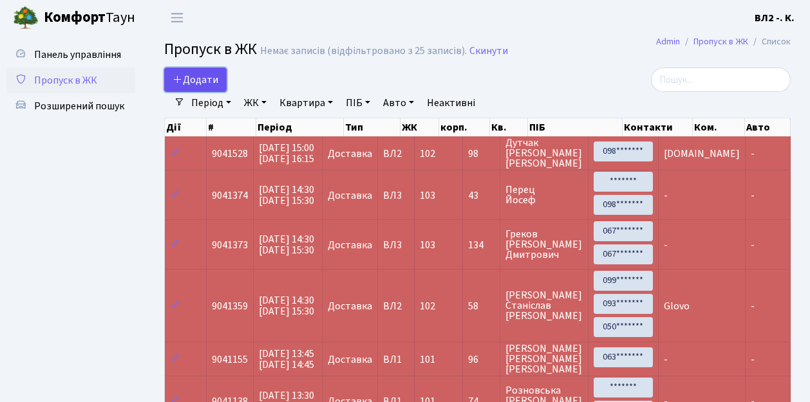
click at [194, 85] on span "Додати" at bounding box center [195, 80] width 46 height 14
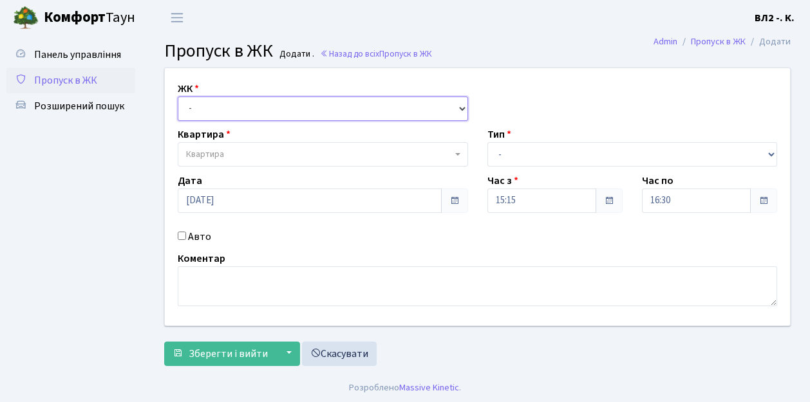
click at [227, 108] on select "- [STREET_ADDRESS][PERSON_NAME]" at bounding box center [323, 109] width 290 height 24
select select "317"
click at [178, 97] on select "- [STREET_ADDRESS][PERSON_NAME]" at bounding box center [323, 109] width 290 height 24
select select
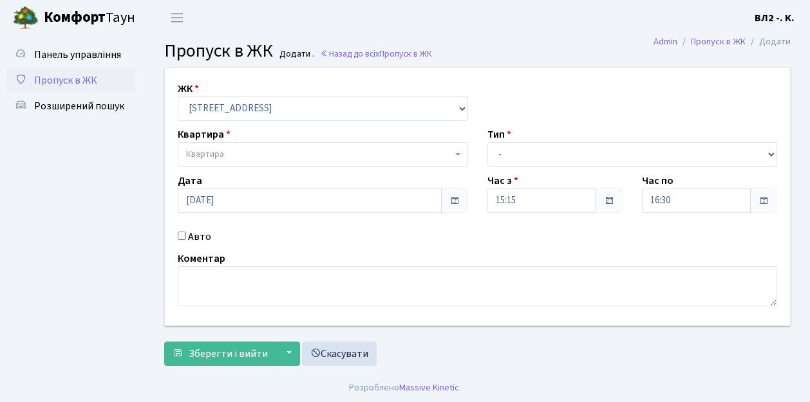
click at [225, 154] on span "Квартира" at bounding box center [319, 154] width 266 height 13
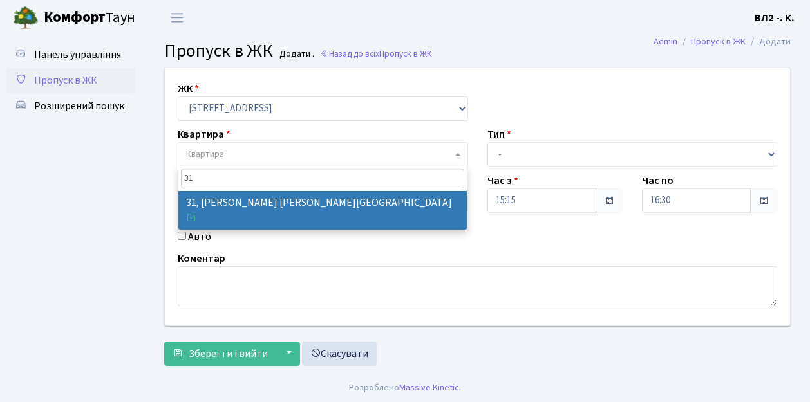
type input "31"
drag, startPoint x: 245, startPoint y: 203, endPoint x: 308, endPoint y: 193, distance: 63.9
select select "38032"
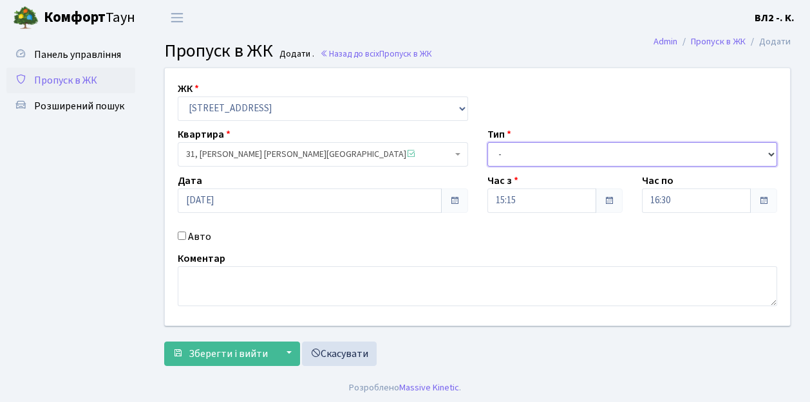
click at [533, 154] on select "- Доставка Таксі Гості Сервіс" at bounding box center [632, 154] width 290 height 24
select select "1"
click at [487, 142] on select "- Доставка Таксі Гості Сервіс" at bounding box center [632, 154] width 290 height 24
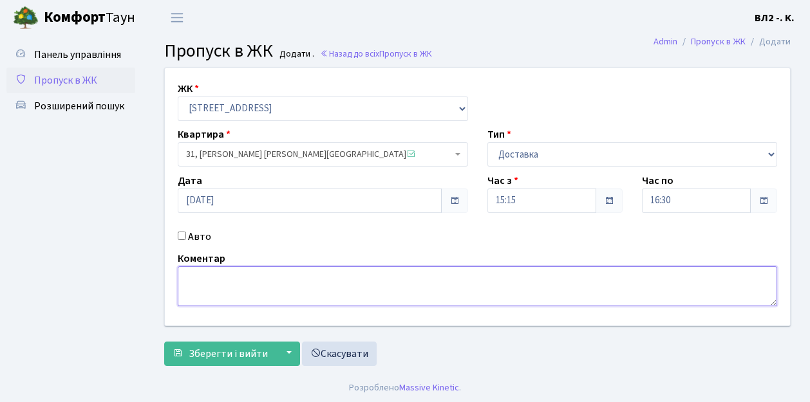
click at [196, 285] on textarea at bounding box center [477, 286] width 599 height 40
type textarea "квіти"
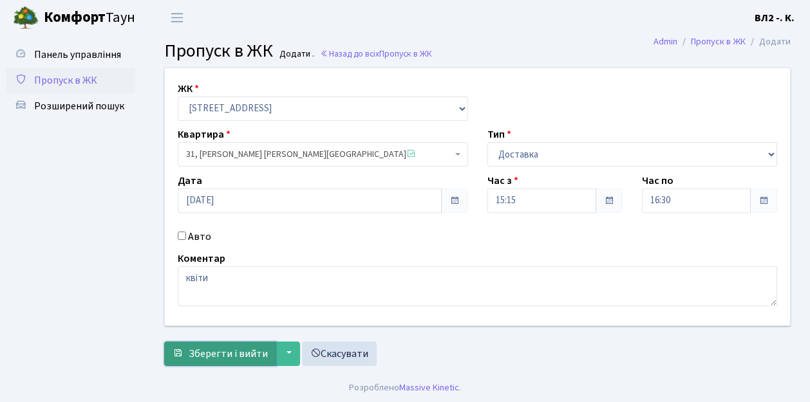
click at [233, 354] on span "Зберегти і вийти" at bounding box center [228, 354] width 79 height 14
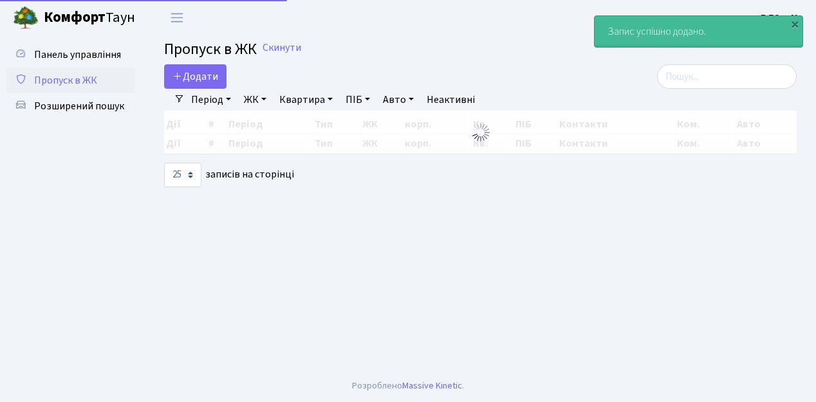
select select "25"
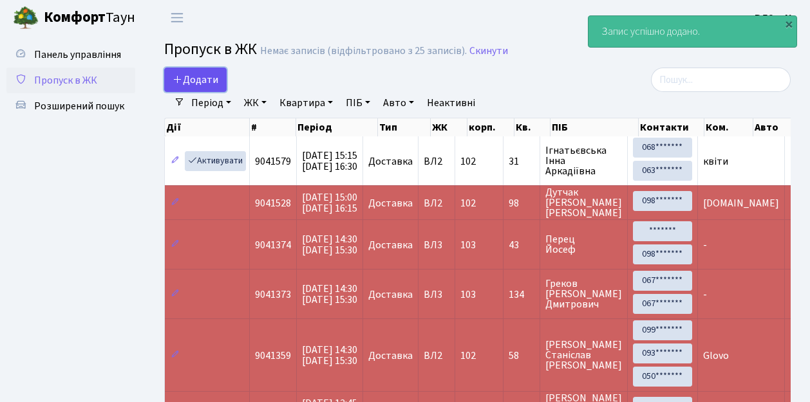
click at [206, 77] on span "Додати" at bounding box center [195, 80] width 46 height 14
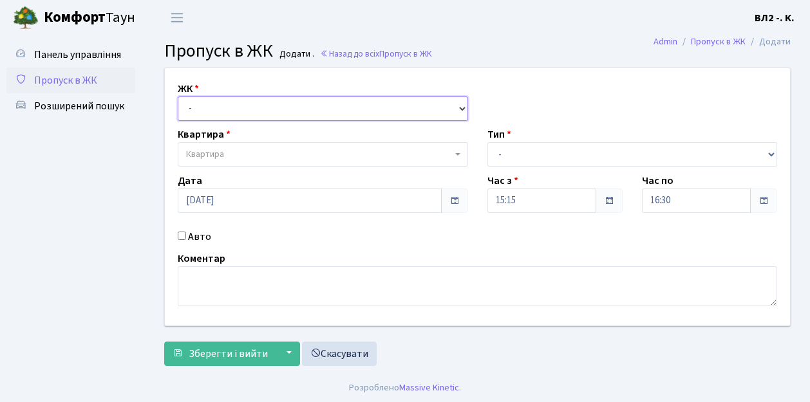
click at [209, 117] on select "- ВЛ1, Ужгородський пров., 4/1 ВЛ2, Голосіївський просп., 76 ВЛ3, пр.Голосіївсь…" at bounding box center [323, 109] width 290 height 24
select select "317"
click at [178, 97] on select "- ВЛ1, Ужгородський пров., 4/1 ВЛ2, Голосіївський просп., 76 ВЛ3, пр.Голосіївсь…" at bounding box center [323, 109] width 290 height 24
select select
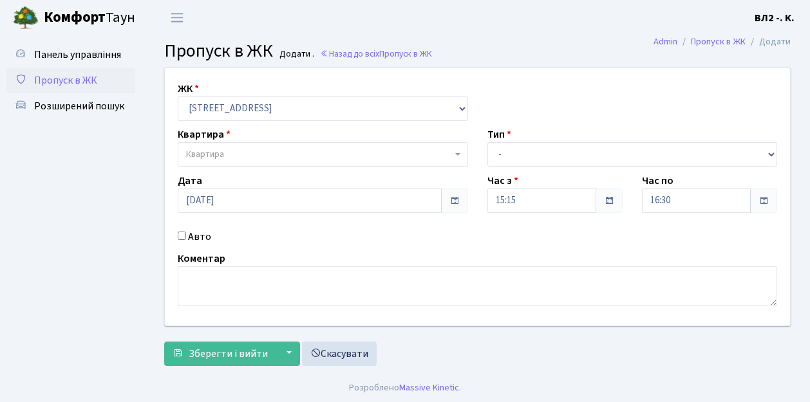
click at [225, 152] on span "Квартира" at bounding box center [319, 154] width 266 height 13
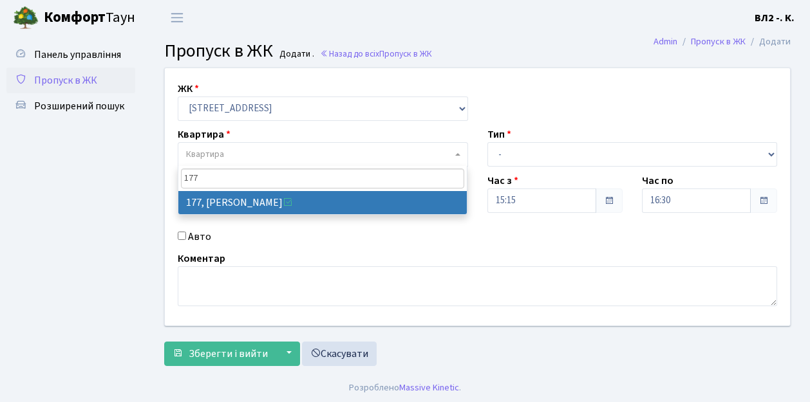
type input "177"
drag, startPoint x: 210, startPoint y: 198, endPoint x: 297, endPoint y: 193, distance: 87.7
select select "38467"
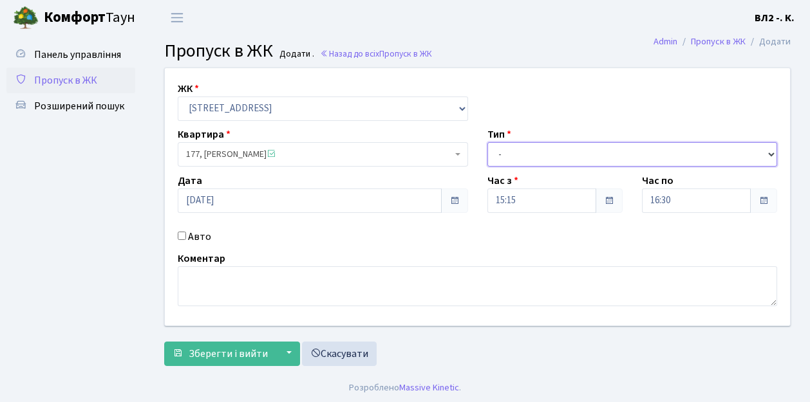
click at [542, 156] on select "- Доставка Таксі Гості Сервіс" at bounding box center [632, 154] width 290 height 24
select select "1"
click at [487, 142] on select "- Доставка Таксі Гості Сервіс" at bounding box center [632, 154] width 290 height 24
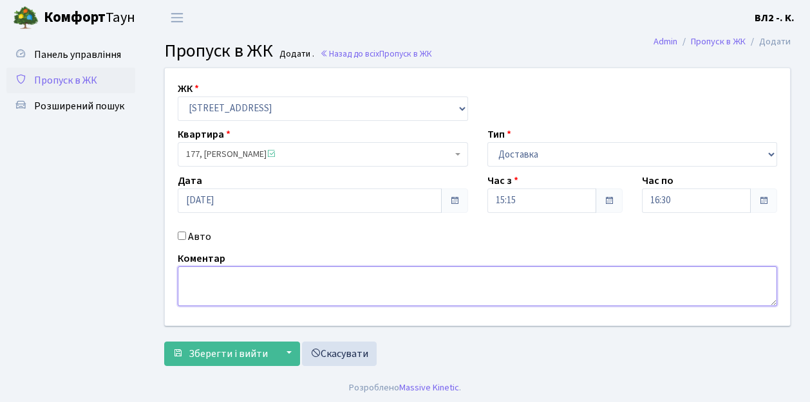
click at [198, 286] on textarea at bounding box center [477, 286] width 599 height 40
type textarea "квіти"
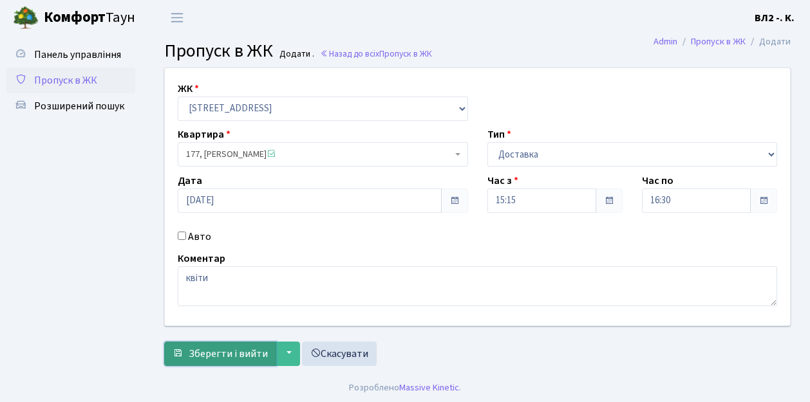
click at [233, 356] on span "Зберегти і вийти" at bounding box center [228, 354] width 79 height 14
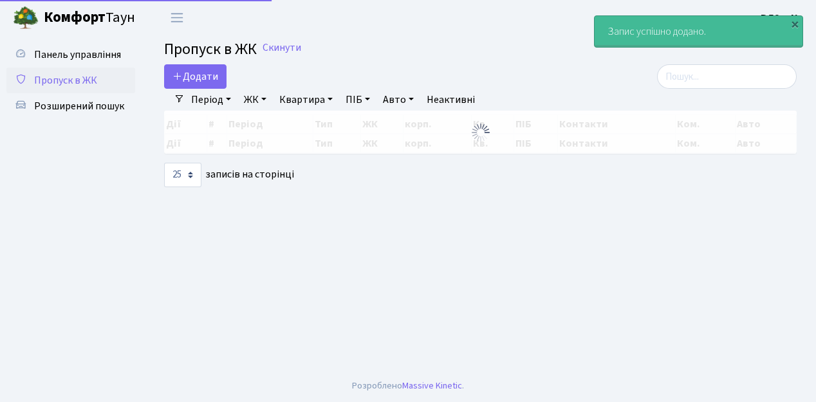
select select "25"
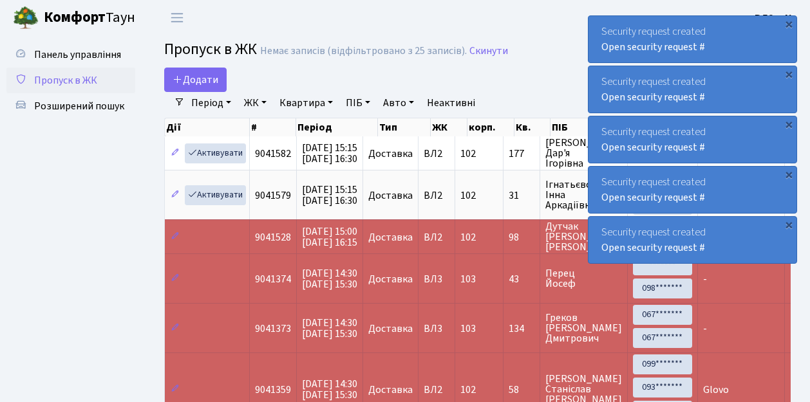
click at [64, 81] on span "Пропуск в ЖК" at bounding box center [65, 80] width 63 height 14
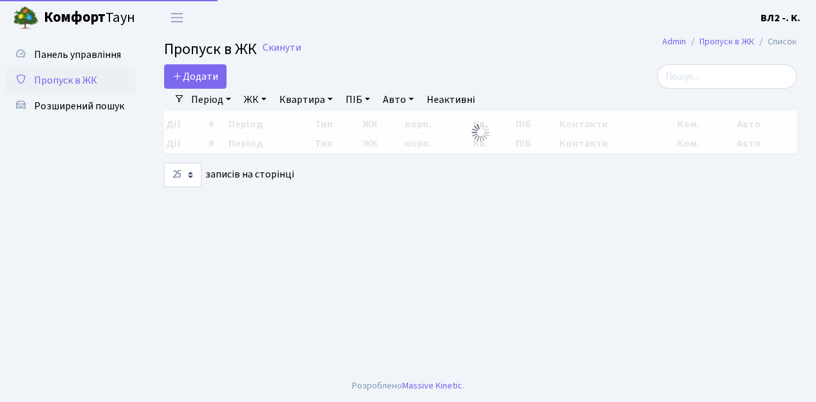
select select "25"
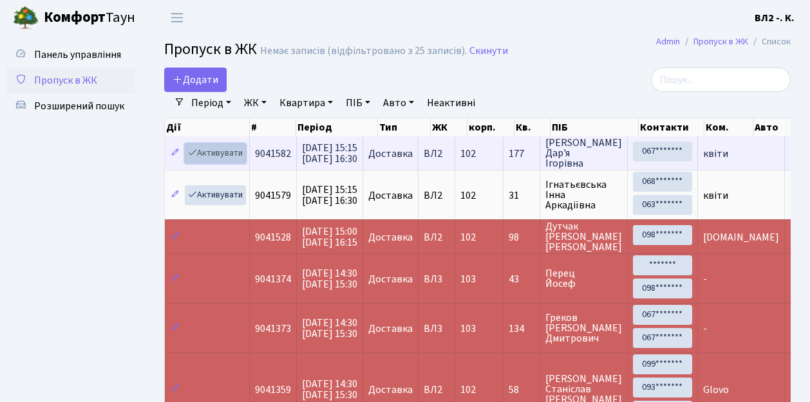
click at [215, 157] on link "Активувати" at bounding box center [215, 154] width 61 height 20
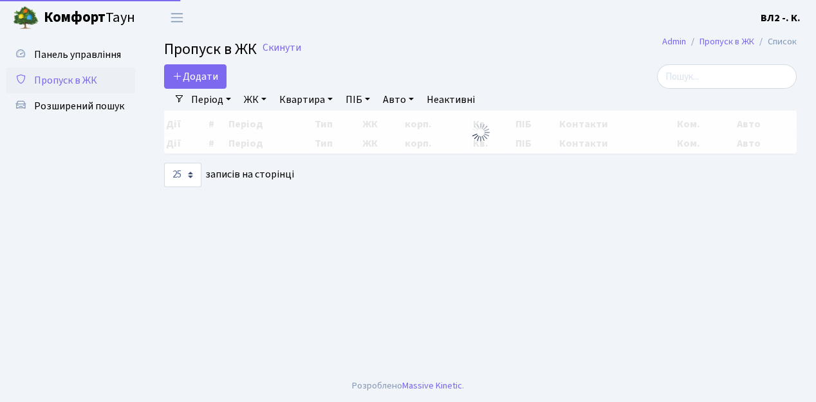
select select "25"
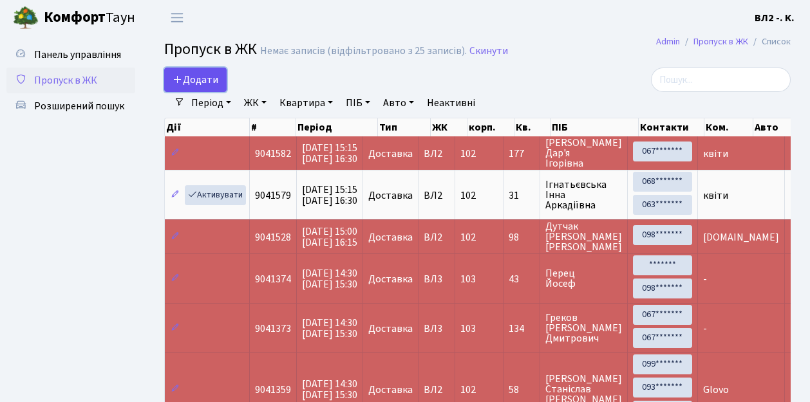
click at [209, 79] on span "Додати" at bounding box center [195, 80] width 46 height 14
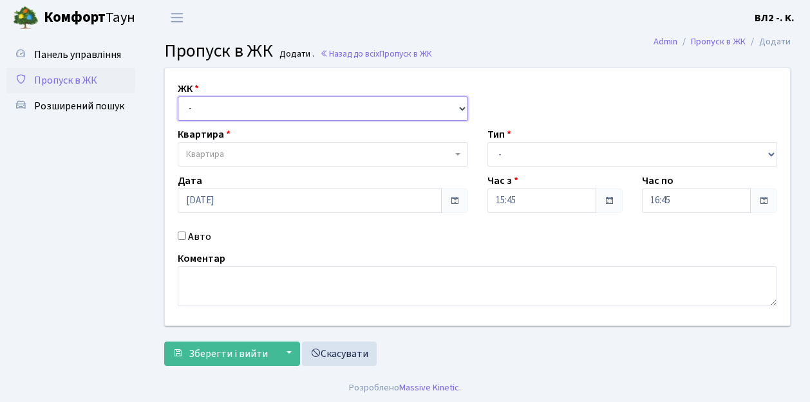
click at [221, 106] on select "- [STREET_ADDRESS][PERSON_NAME]" at bounding box center [323, 109] width 290 height 24
select select "317"
click at [178, 97] on select "- [STREET_ADDRESS][PERSON_NAME]" at bounding box center [323, 109] width 290 height 24
select select
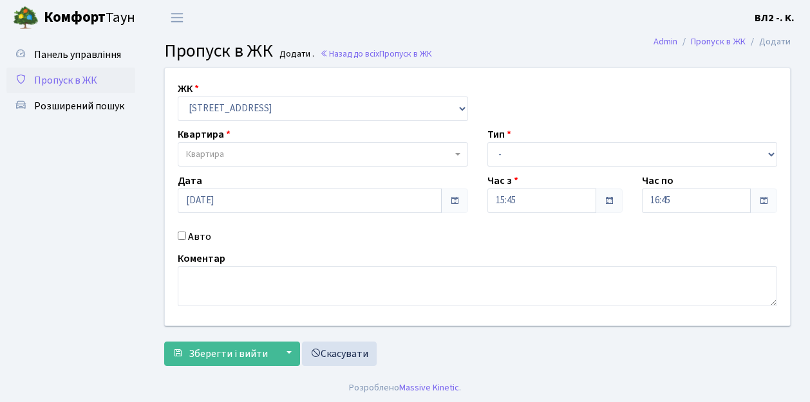
click at [249, 152] on span "Квартира" at bounding box center [319, 154] width 266 height 13
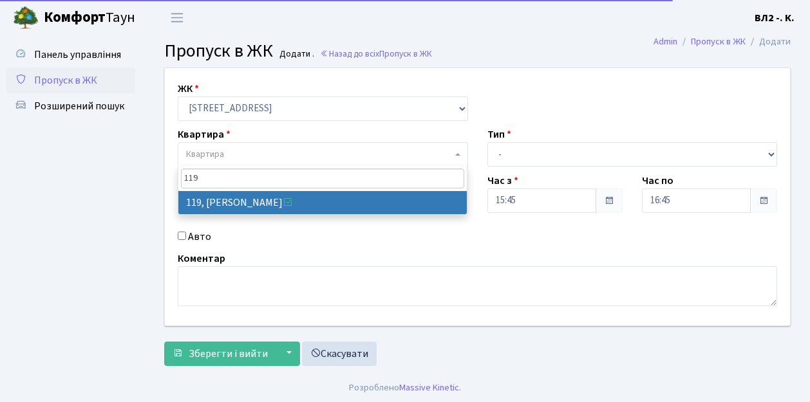
type input "119"
drag, startPoint x: 237, startPoint y: 198, endPoint x: 258, endPoint y: 199, distance: 20.6
select select "38293"
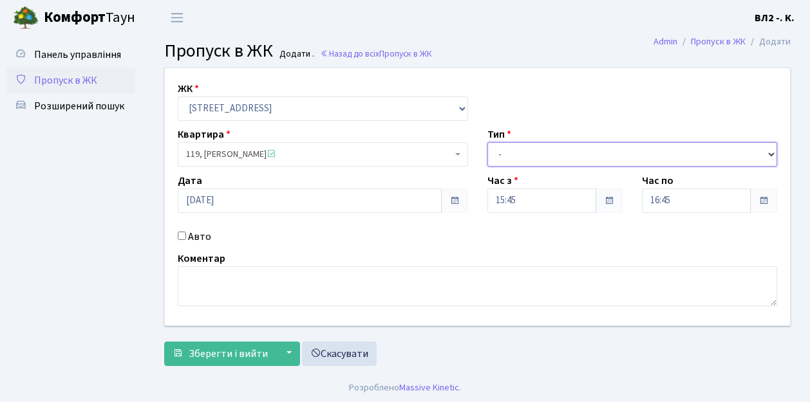
click at [532, 154] on select "- Доставка Таксі Гості Сервіс" at bounding box center [632, 154] width 290 height 24
select select "3"
click at [487, 142] on select "- Доставка Таксі Гості Сервіс" at bounding box center [632, 154] width 290 height 24
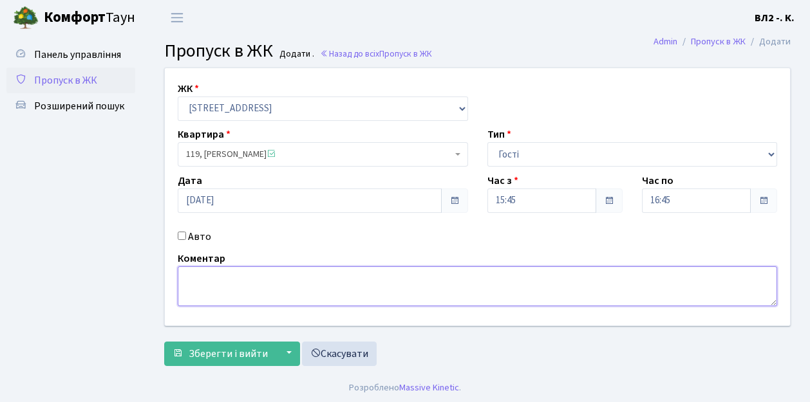
click at [214, 292] on textarea at bounding box center [477, 286] width 599 height 40
type textarea "u"
type textarea "гість"
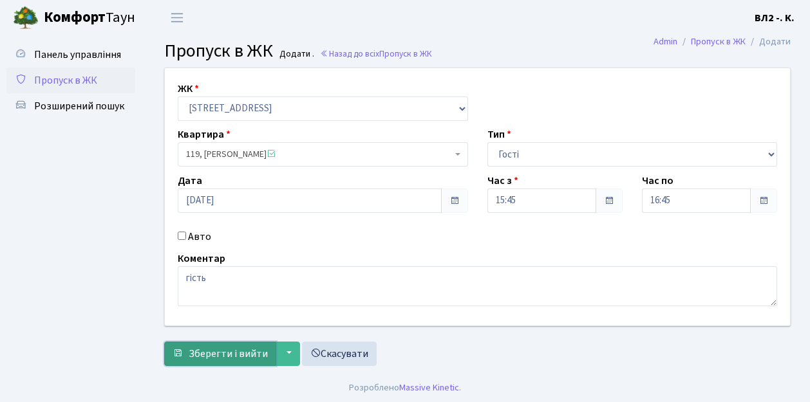
click at [228, 357] on span "Зберегти і вийти" at bounding box center [228, 354] width 79 height 14
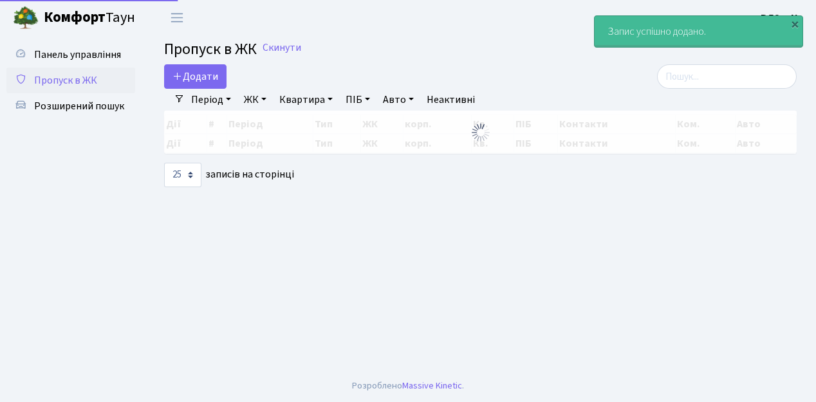
select select "25"
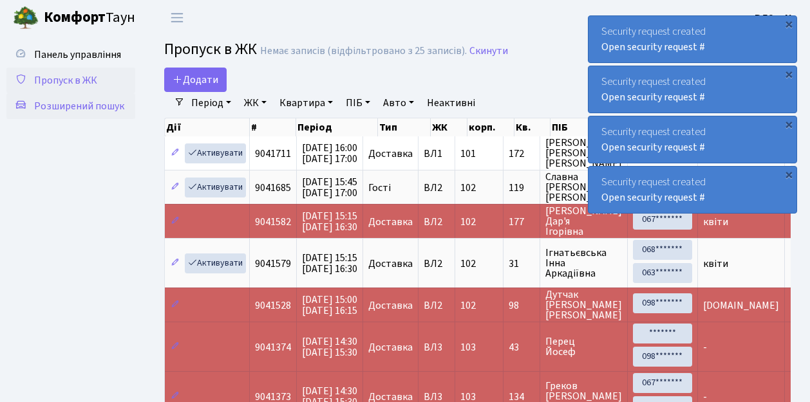
click at [82, 108] on span "Розширений пошук" at bounding box center [79, 106] width 90 height 14
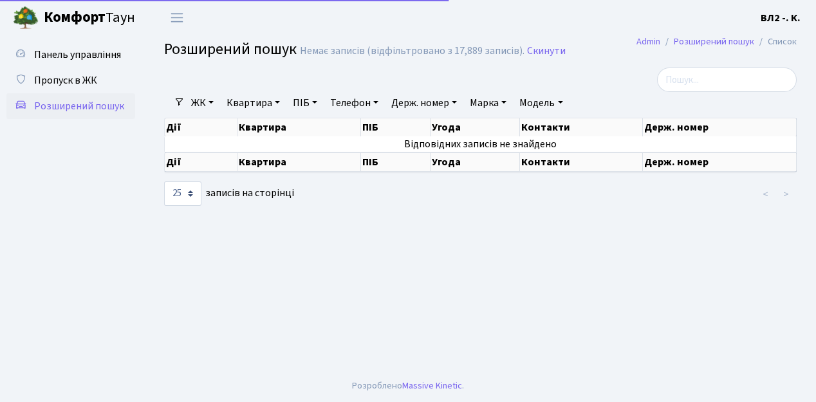
select select "25"
click at [247, 105] on link "Квартира" at bounding box center [253, 103] width 64 height 22
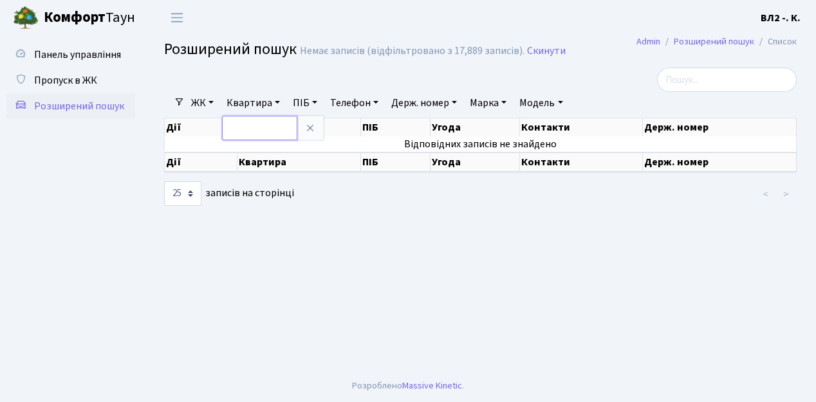
click at [261, 133] on input "text" at bounding box center [259, 128] width 75 height 24
click at [70, 80] on span "Пропуск в ЖК" at bounding box center [65, 80] width 63 height 14
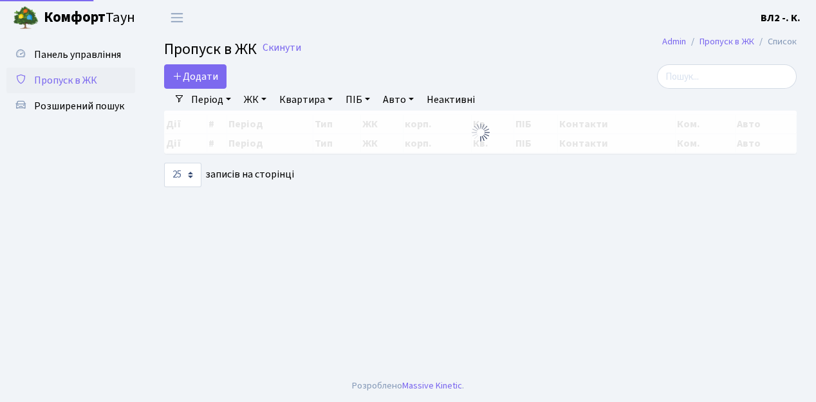
select select "25"
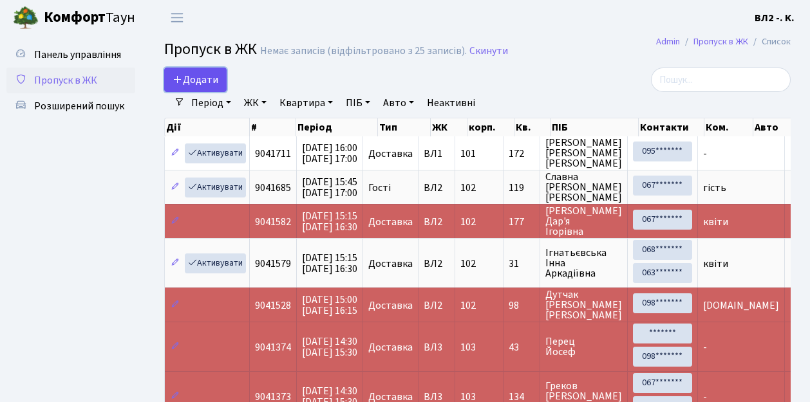
click at [210, 79] on span "Додати" at bounding box center [195, 80] width 46 height 14
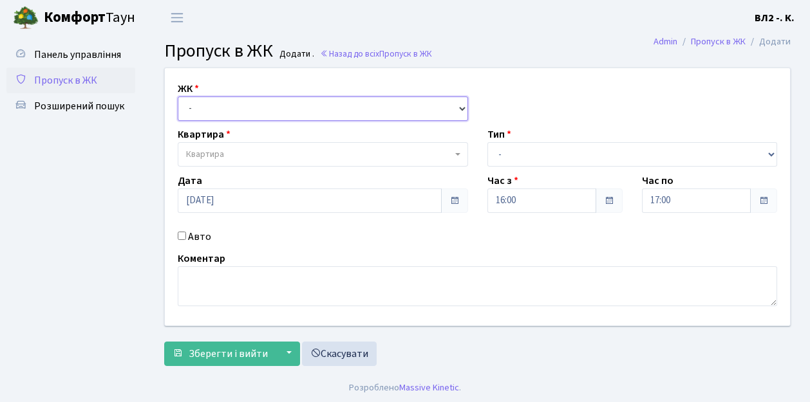
click at [206, 107] on select "- [STREET_ADDRESS][PERSON_NAME]" at bounding box center [323, 109] width 290 height 24
select select "317"
click at [178, 97] on select "- [STREET_ADDRESS][PERSON_NAME]" at bounding box center [323, 109] width 290 height 24
select select
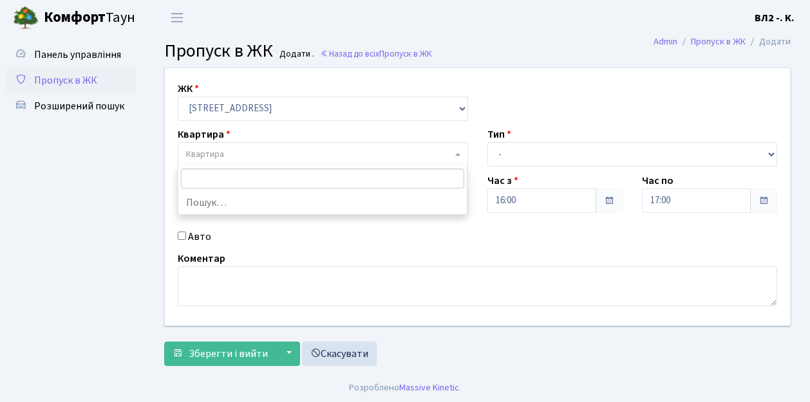
click at [308, 154] on span "Квартира" at bounding box center [319, 154] width 266 height 13
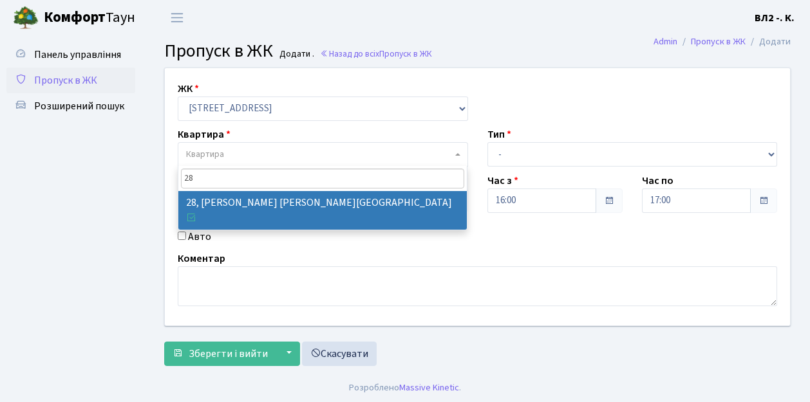
type input "28"
select select "38023"
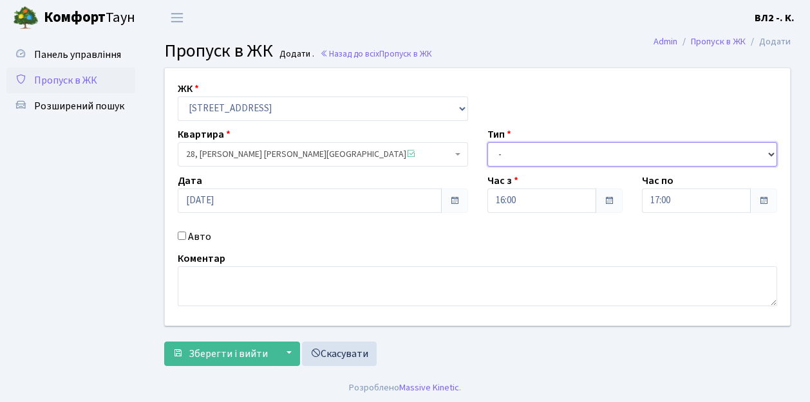
click at [535, 155] on select "- Доставка Таксі Гості Сервіс" at bounding box center [632, 154] width 290 height 24
select select "1"
click at [487, 142] on select "- Доставка Таксі Гості Сервіс" at bounding box center [632, 154] width 290 height 24
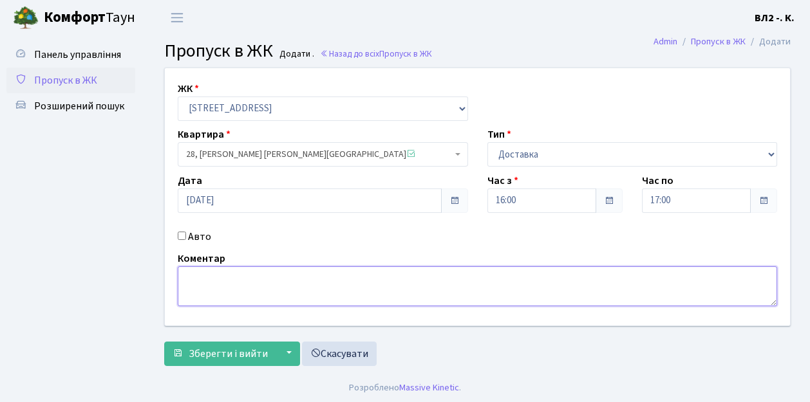
click at [241, 301] on textarea at bounding box center [477, 286] width 599 height 40
type textarea "Glovo"
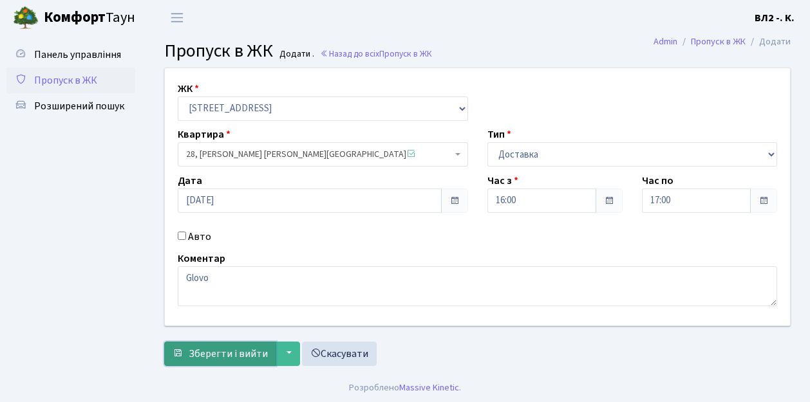
click at [247, 350] on span "Зберегти і вийти" at bounding box center [228, 354] width 79 height 14
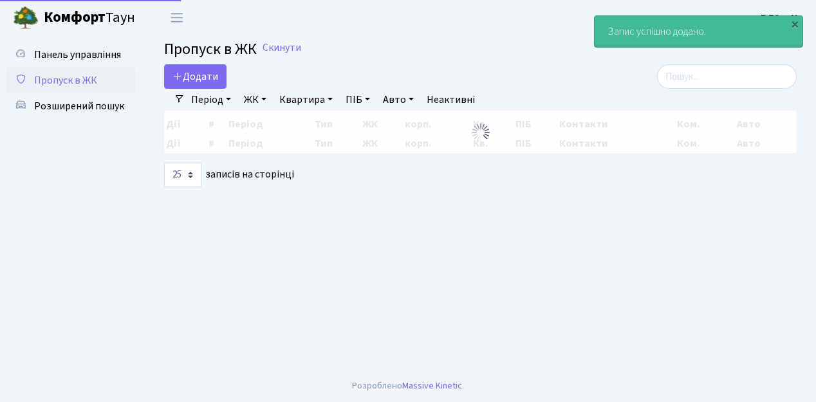
select select "25"
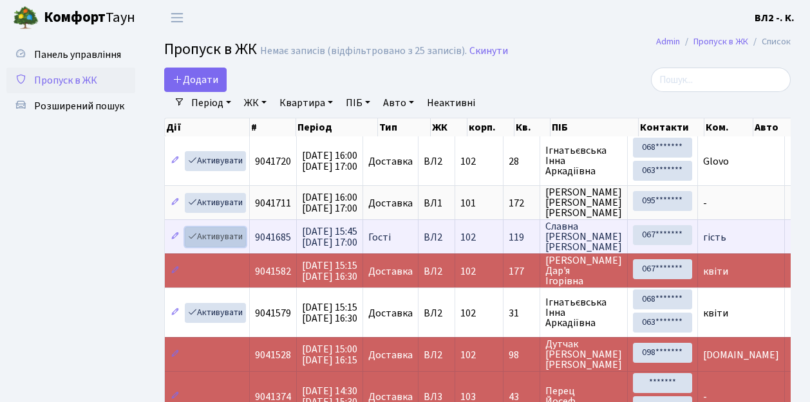
click at [221, 233] on link "Активувати" at bounding box center [215, 237] width 61 height 20
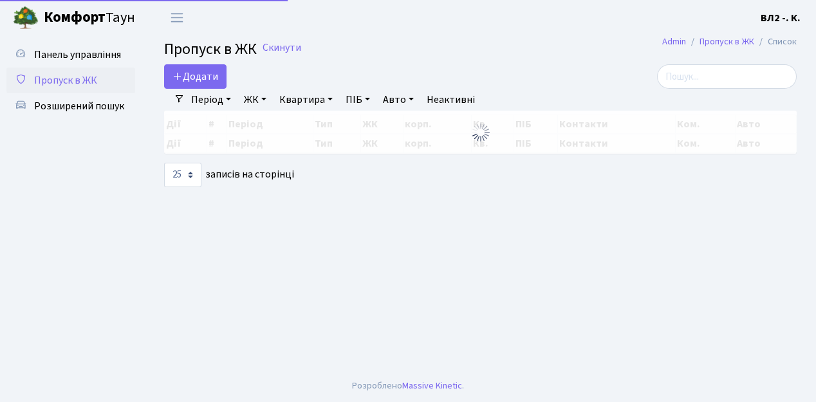
select select "25"
